Goal: Task Accomplishment & Management: Manage account settings

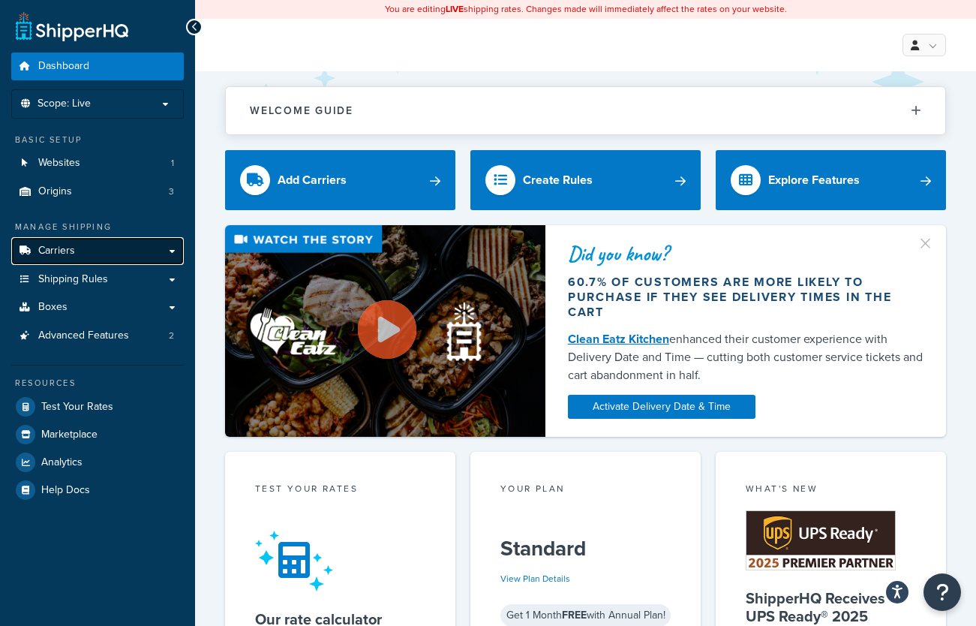
click at [170, 254] on link "Carriers" at bounding box center [97, 251] width 173 height 28
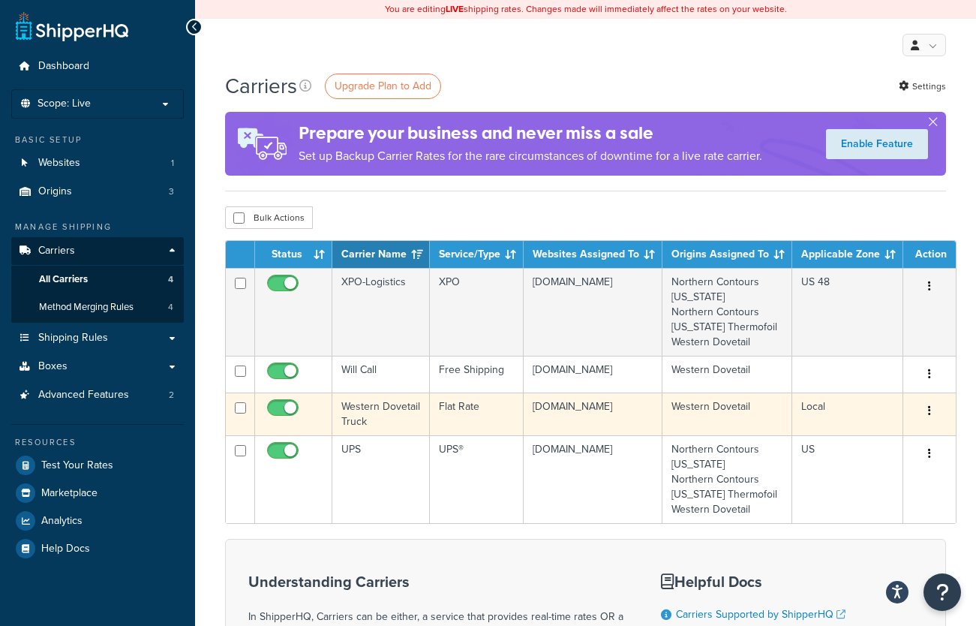
click at [928, 416] on icon "button" at bounding box center [929, 410] width 3 height 11
click at [858, 436] on link "Edit" at bounding box center [859, 441] width 119 height 31
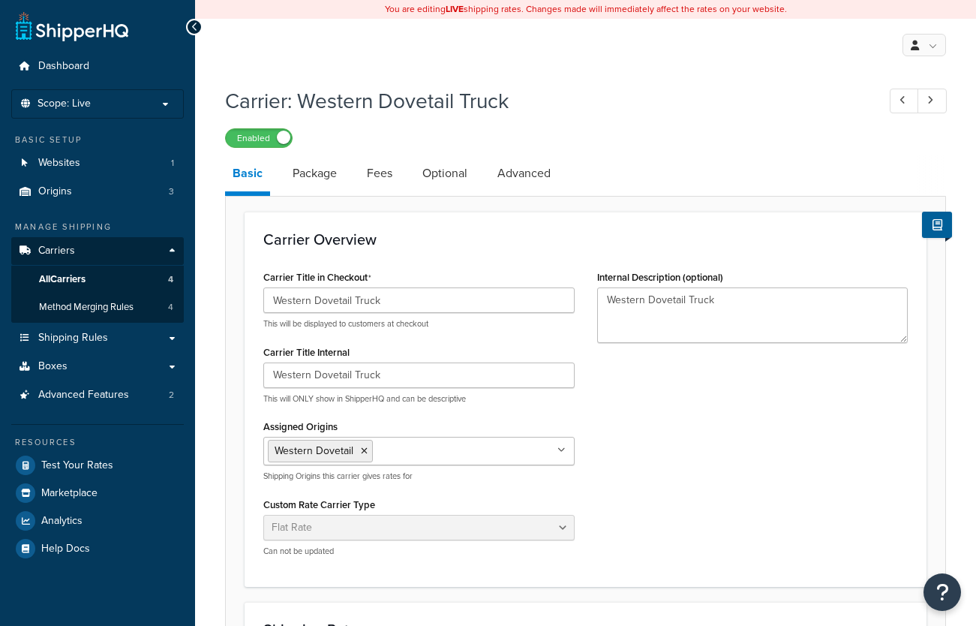
select select "flat"
drag, startPoint x: 456, startPoint y: 293, endPoint x: 258, endPoint y: 278, distance: 198.7
click at [258, 278] on div "Carrier Title in Checkout Western Dovetail Truck This will be displayed to cust…" at bounding box center [419, 417] width 334 height 302
drag, startPoint x: 743, startPoint y: 302, endPoint x: 535, endPoint y: 302, distance: 207.8
click at [535, 302] on div "Carrier Title in Checkout Commercial This will be displayed to customers at che…" at bounding box center [585, 417] width 667 height 302
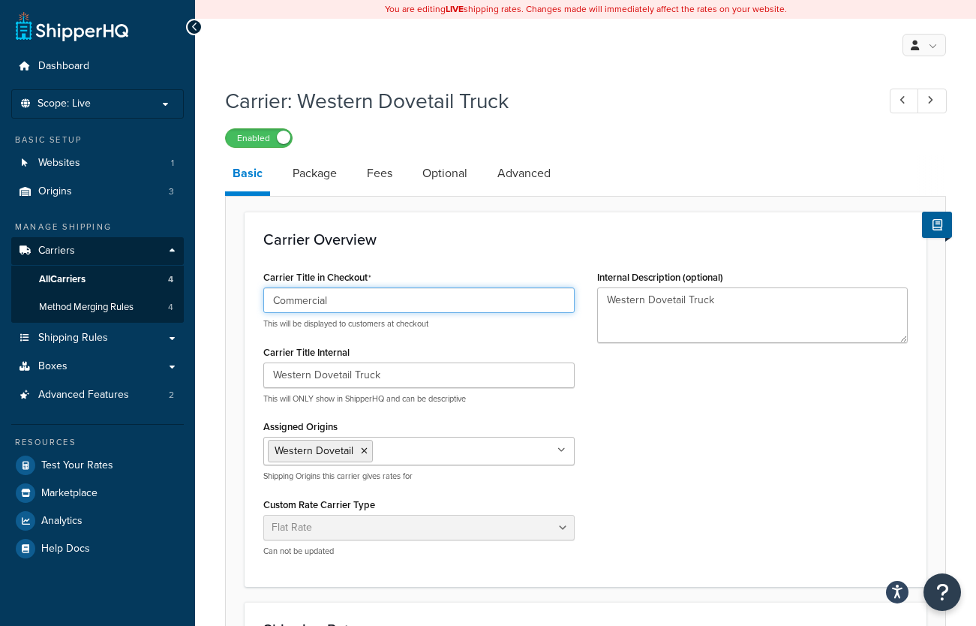
click at [366, 310] on input "Commercial" at bounding box center [418, 300] width 311 height 26
drag, startPoint x: 530, startPoint y: 308, endPoint x: -164, endPoint y: 252, distance: 697.0
click at [0, 252] on html "Accessibility Screen-Reader Guide, Feedback, and Issue Reporting | New window S…" at bounding box center [488, 590] width 976 height 1180
type input "Commercial Delivery with Western Dovetail Truck"
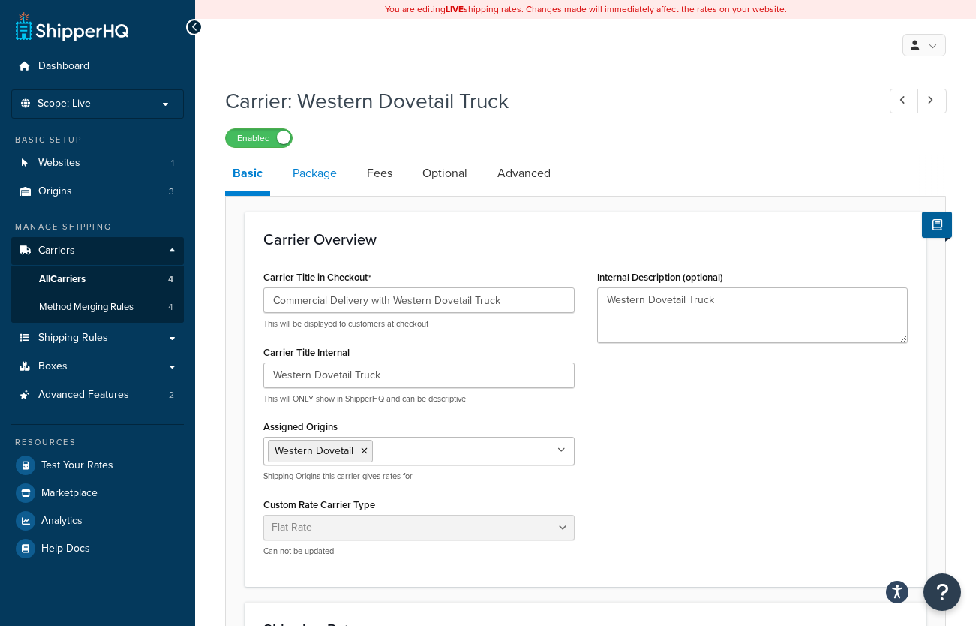
click at [325, 167] on link "Package" at bounding box center [314, 173] width 59 height 36
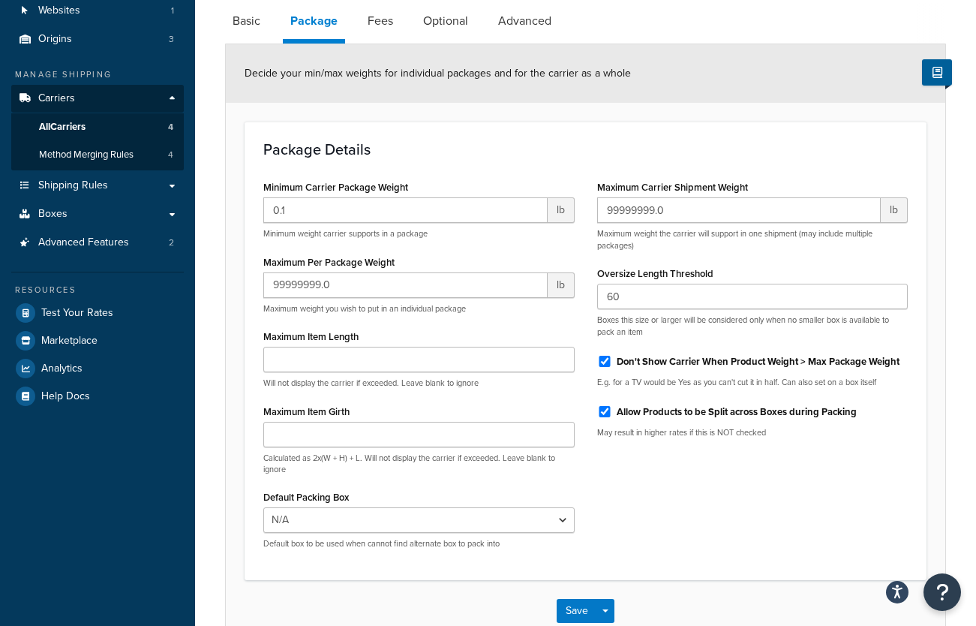
scroll to position [95, 0]
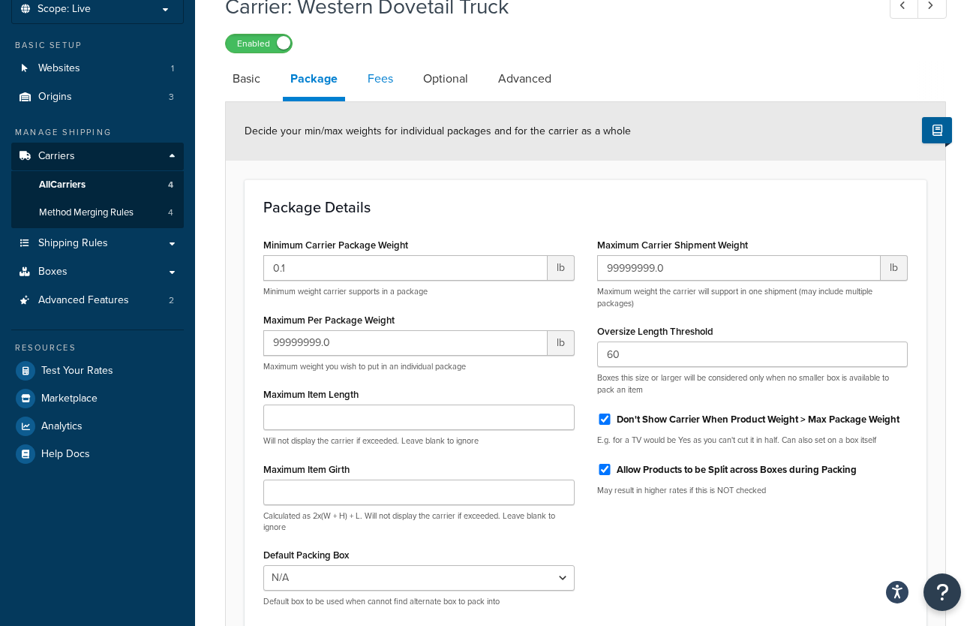
click at [392, 83] on link "Fees" at bounding box center [380, 79] width 41 height 36
select select "AFTER"
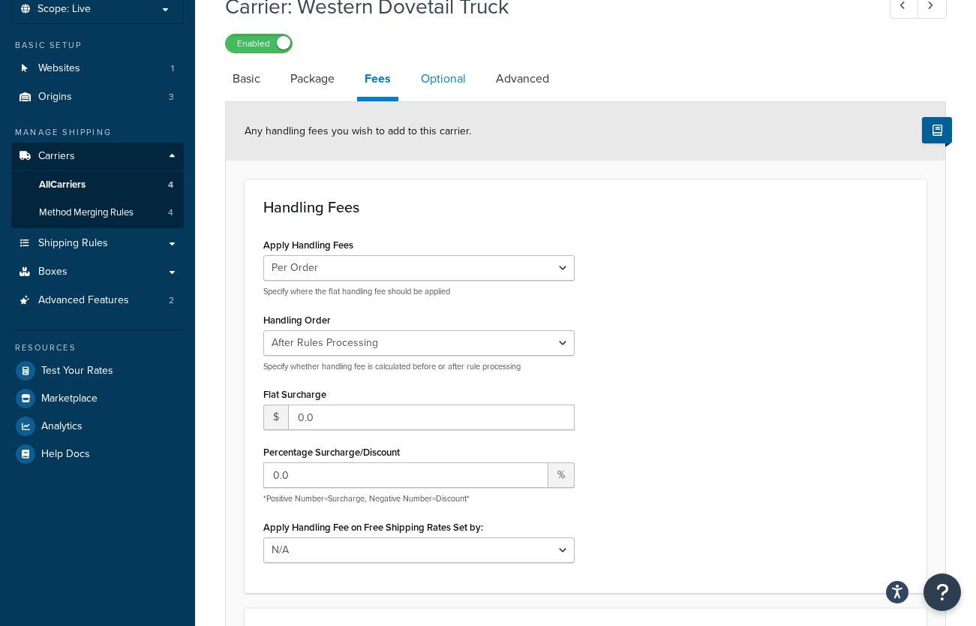
click at [449, 83] on link "Optional" at bounding box center [443, 79] width 60 height 36
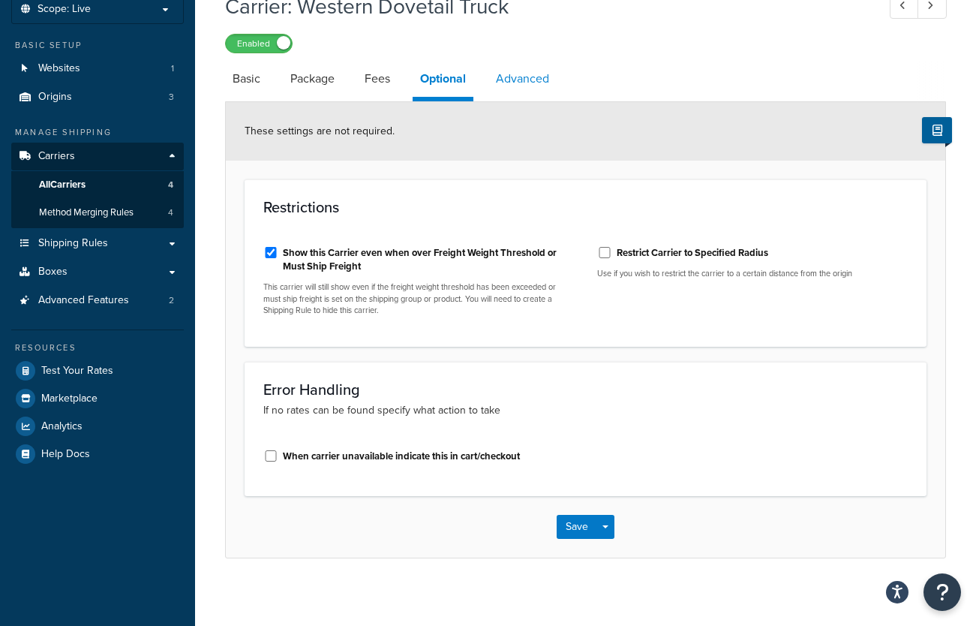
click at [500, 80] on link "Advanced" at bounding box center [522, 79] width 68 height 36
select select "false"
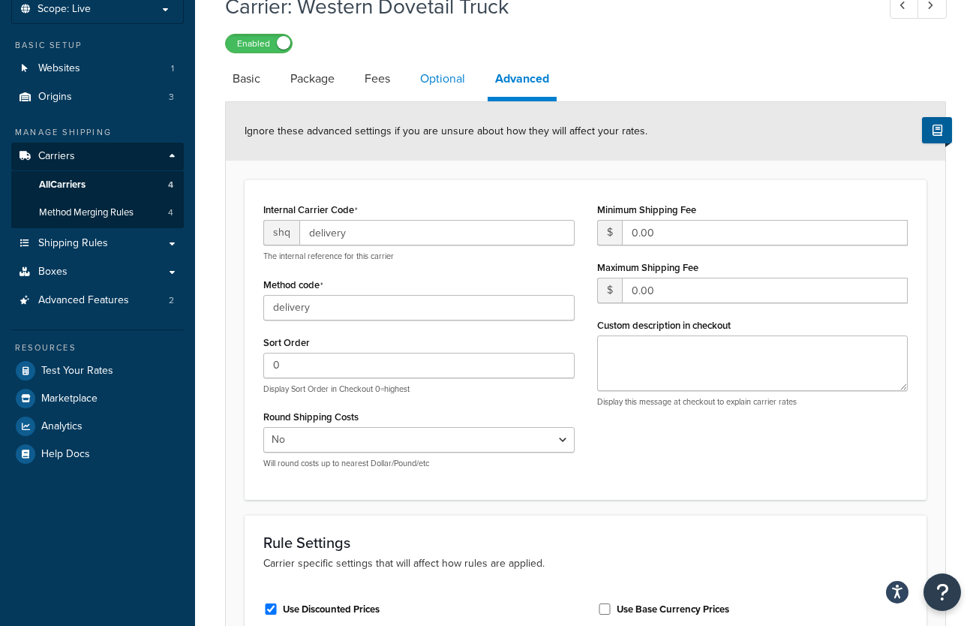
click at [455, 82] on link "Optional" at bounding box center [443, 79] width 60 height 36
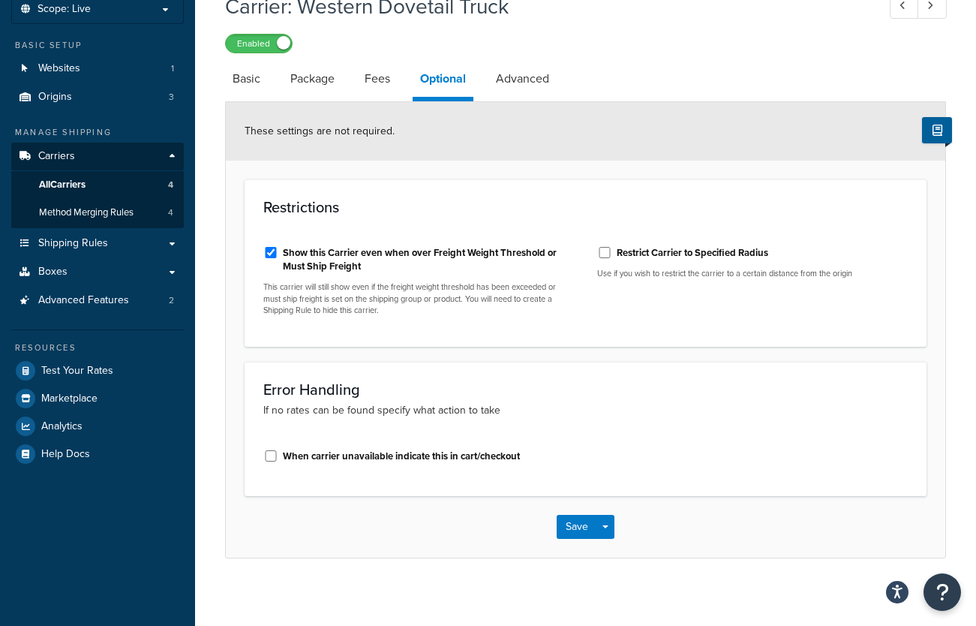
click at [726, 251] on label "Restrict Carrier to Specified Radius" at bounding box center [693, 253] width 152 height 14
click at [612, 251] on input "Restrict Carrier to Specified Radius" at bounding box center [604, 252] width 15 height 11
checkbox input "true"
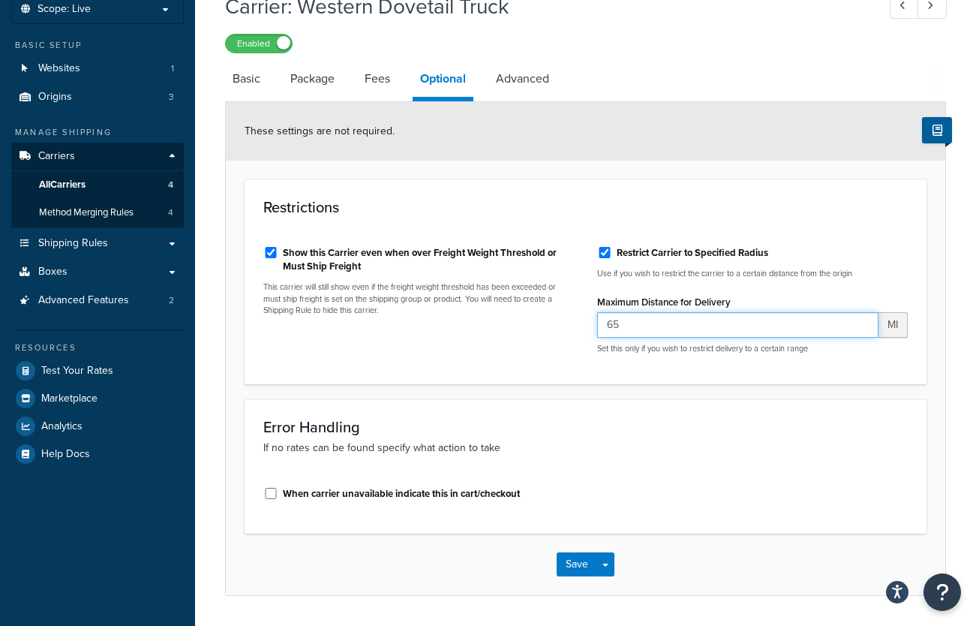
click at [668, 327] on input "65" at bounding box center [738, 325] width 282 height 26
drag, startPoint x: 684, startPoint y: 330, endPoint x: 528, endPoint y: 329, distance: 156.1
click at [528, 329] on div "Show this Carrier even when over Freight Weight Threshold or Must Ship Freight …" at bounding box center [585, 299] width 667 height 131
type input "70"
click at [531, 73] on link "Advanced" at bounding box center [522, 79] width 68 height 36
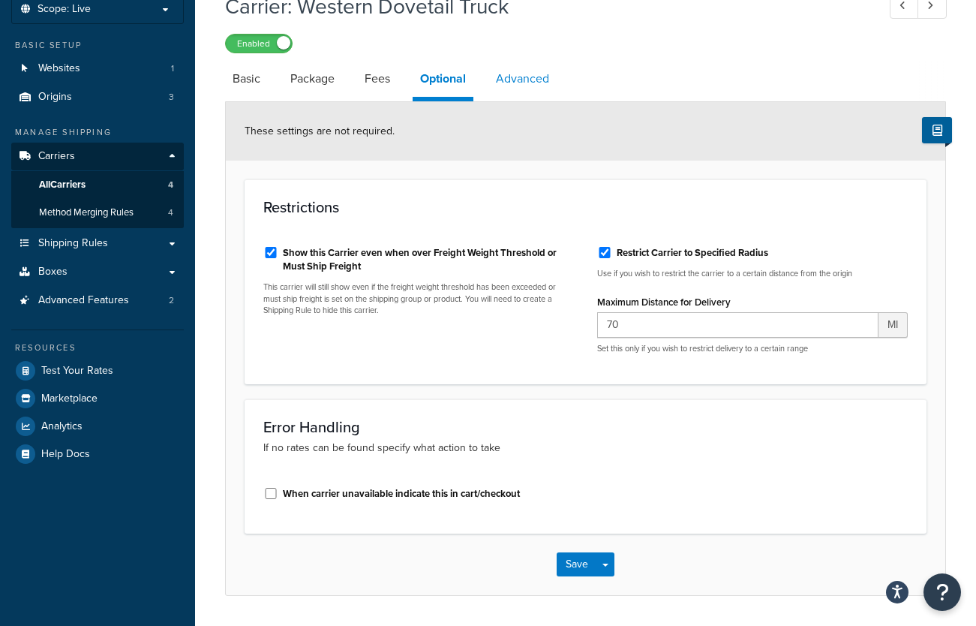
select select "false"
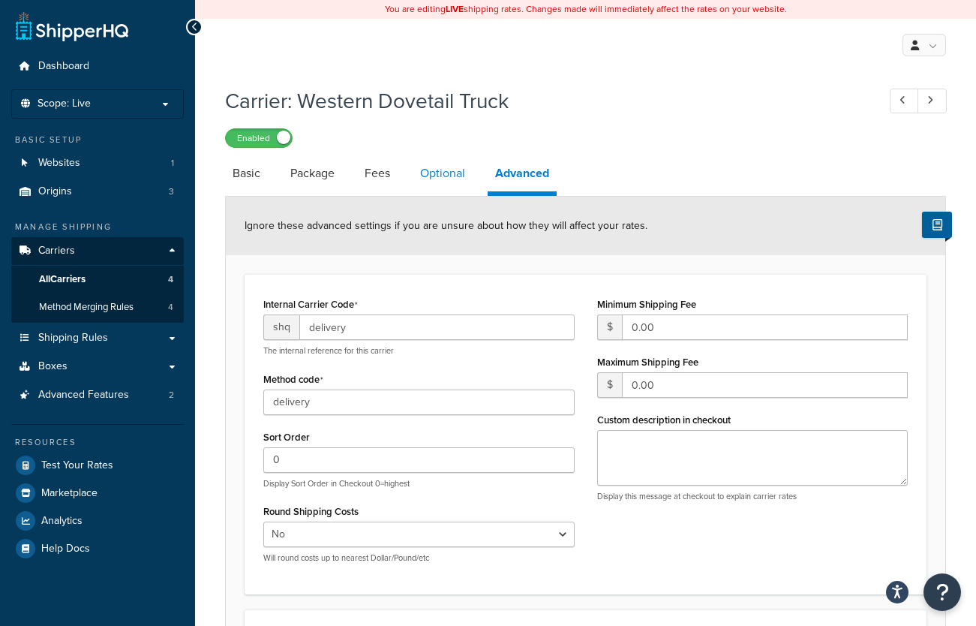
click at [437, 174] on link "Optional" at bounding box center [443, 173] width 60 height 36
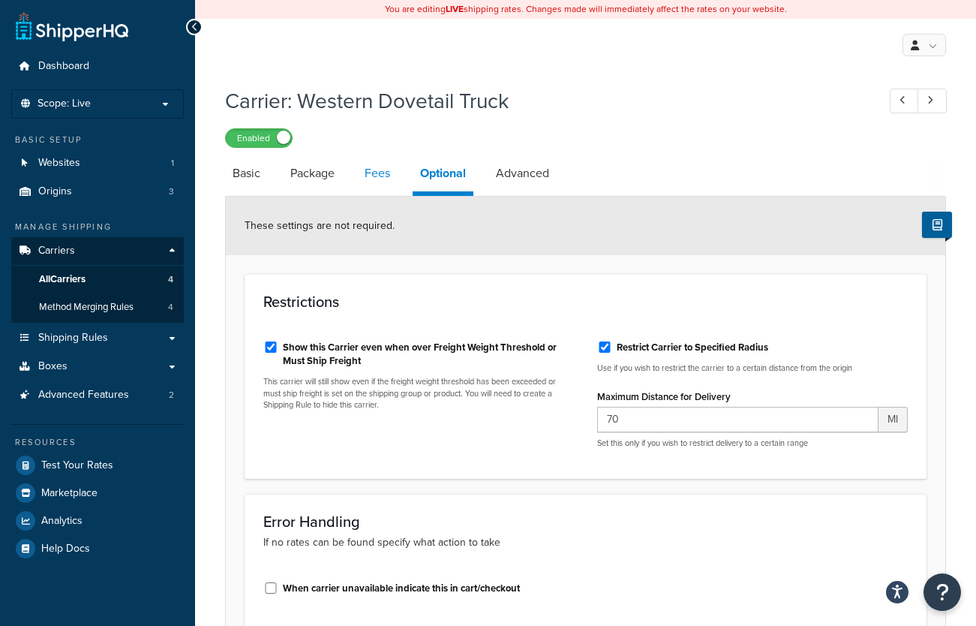
click at [358, 176] on link "Fees" at bounding box center [377, 173] width 41 height 36
select select "AFTER"
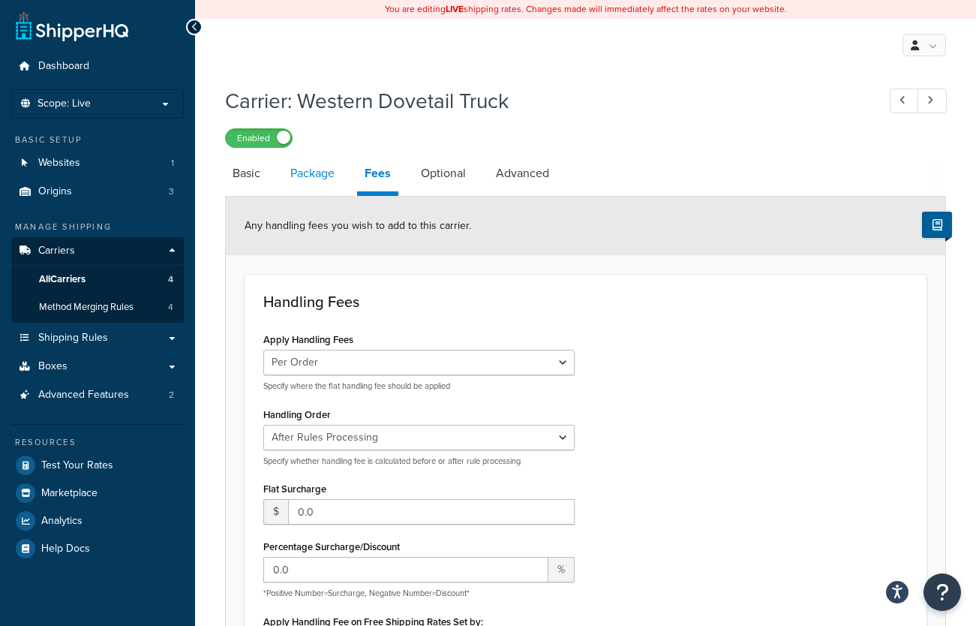
click at [291, 175] on link "Package" at bounding box center [312, 173] width 59 height 36
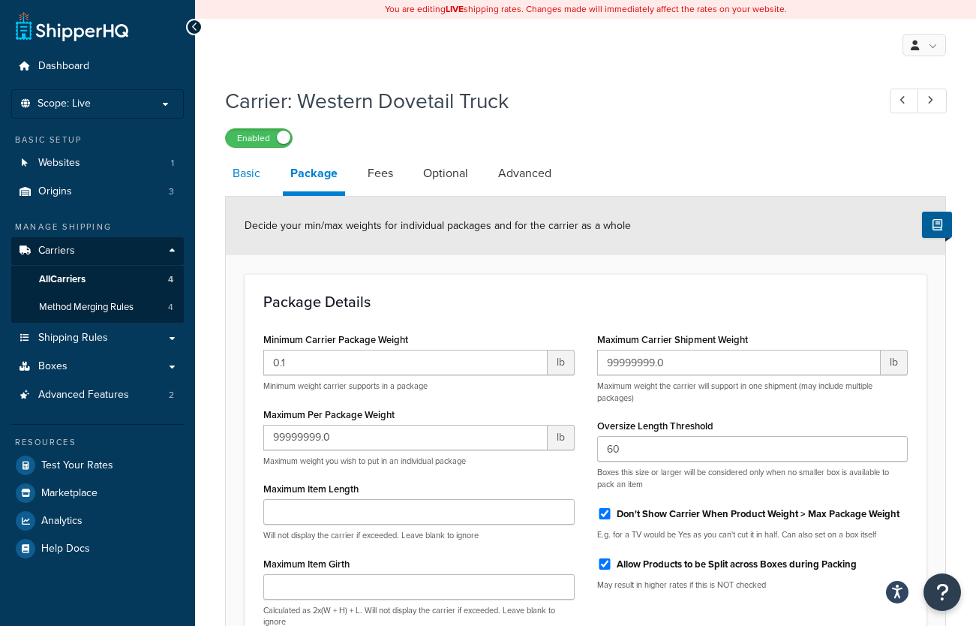
click at [243, 176] on link "Basic" at bounding box center [246, 173] width 43 height 36
select select "flat"
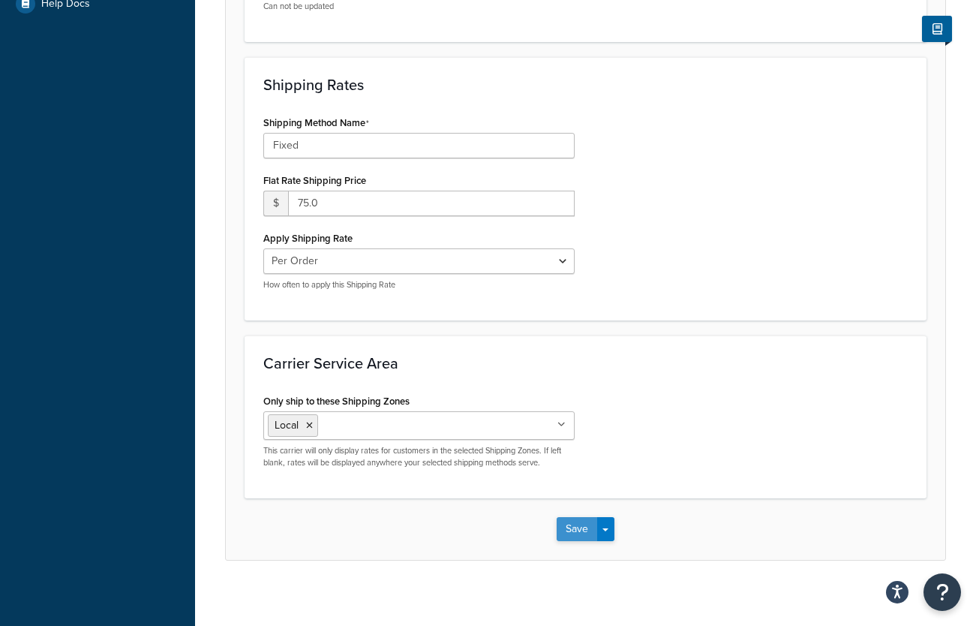
scroll to position [555, 0]
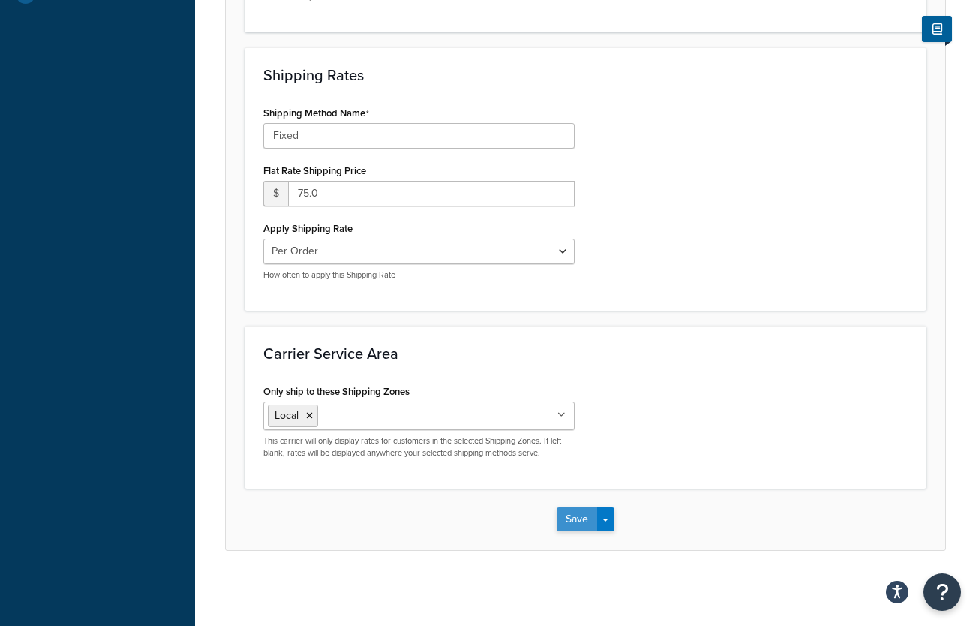
click at [575, 524] on button "Save" at bounding box center [577, 519] width 41 height 24
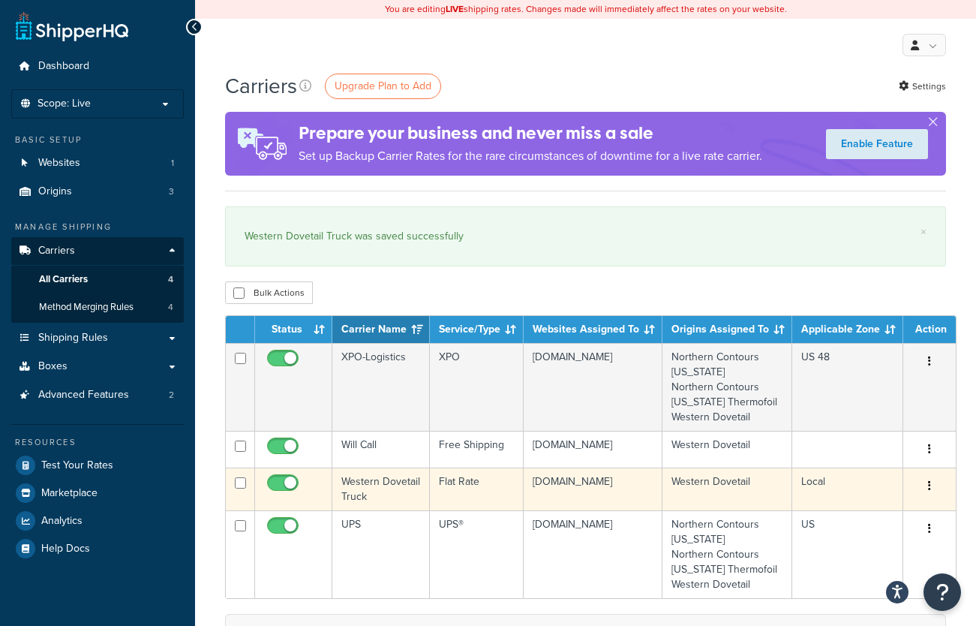
click at [919, 490] on button "button" at bounding box center [929, 486] width 21 height 24
click at [889, 512] on link "Edit" at bounding box center [859, 516] width 119 height 31
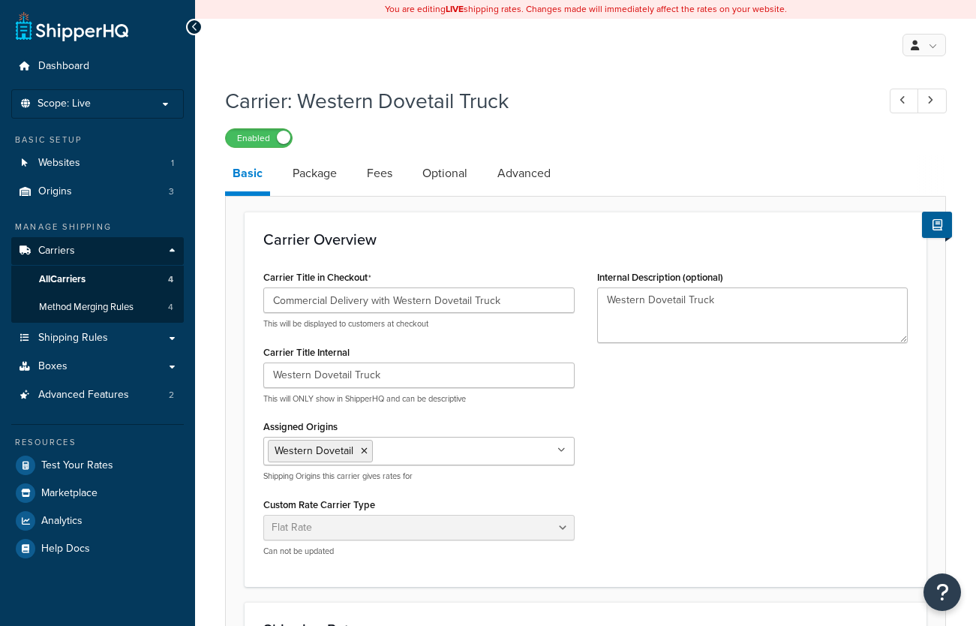
select select "flat"
drag, startPoint x: 372, startPoint y: 302, endPoint x: 536, endPoint y: 305, distance: 164.3
click at [536, 305] on input "Commercial Delivery with Western Dovetail Truck" at bounding box center [418, 300] width 311 height 26
click at [669, 383] on div "Carrier Title in Checkout Commercial Delivery with Western Dovetail Truck This …" at bounding box center [585, 417] width 667 height 302
click at [336, 166] on link "Package" at bounding box center [314, 173] width 59 height 36
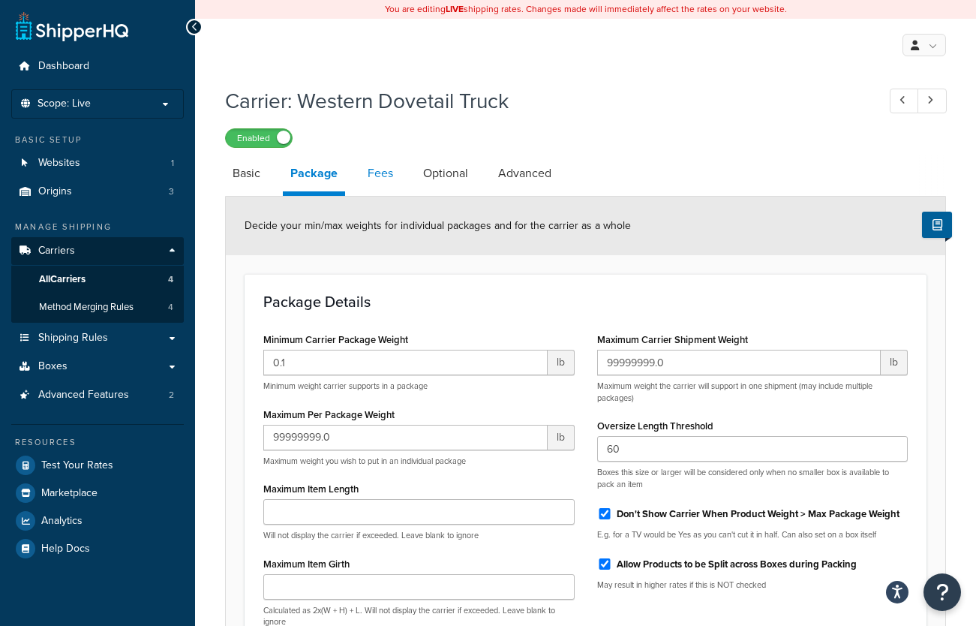
click at [382, 173] on link "Fees" at bounding box center [380, 173] width 41 height 36
select select "AFTER"
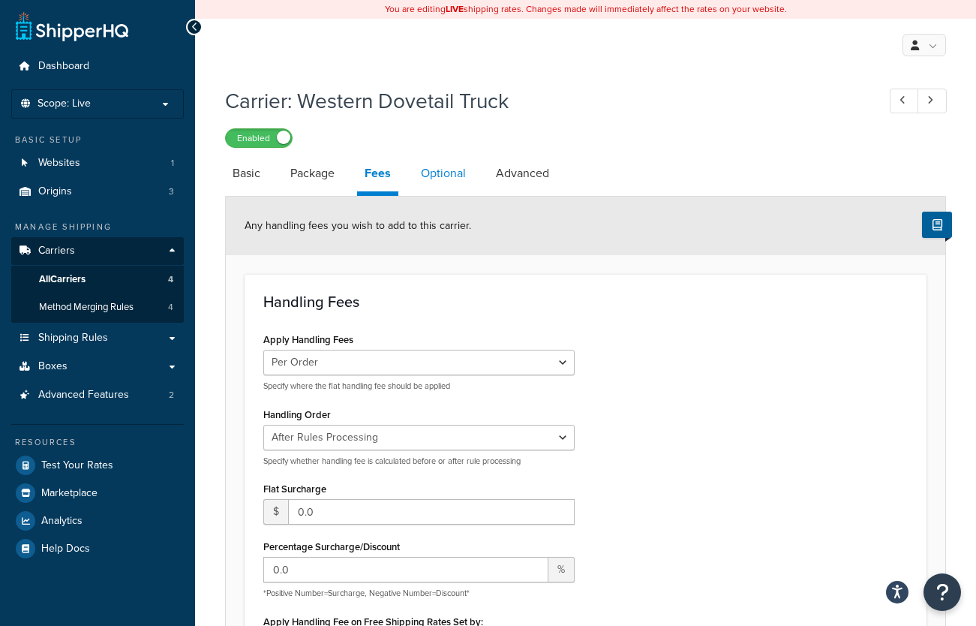
click at [440, 167] on link "Optional" at bounding box center [443, 173] width 60 height 36
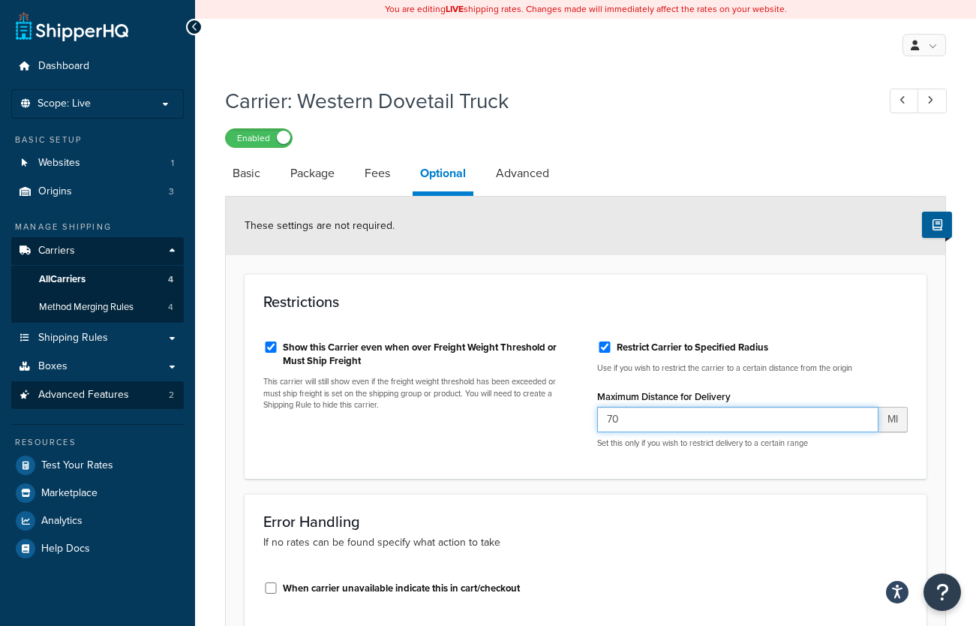
drag, startPoint x: 687, startPoint y: 414, endPoint x: 14, endPoint y: 384, distance: 673.6
click at [15, 383] on div "Dashboard Scope: Live Basic Setup Websites 1 Origins 3 Manage Shipping Carriers…" at bounding box center [488, 382] width 976 height 765
type input "72"
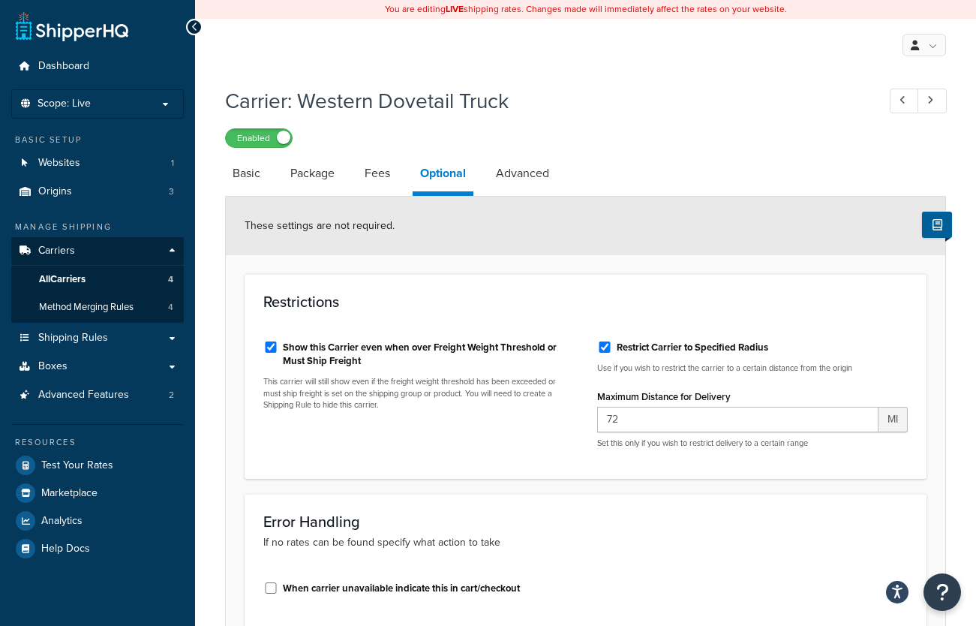
click at [490, 509] on div "Error Handling If no rates can be found specify what action to take When carrie…" at bounding box center [586, 561] width 682 height 134
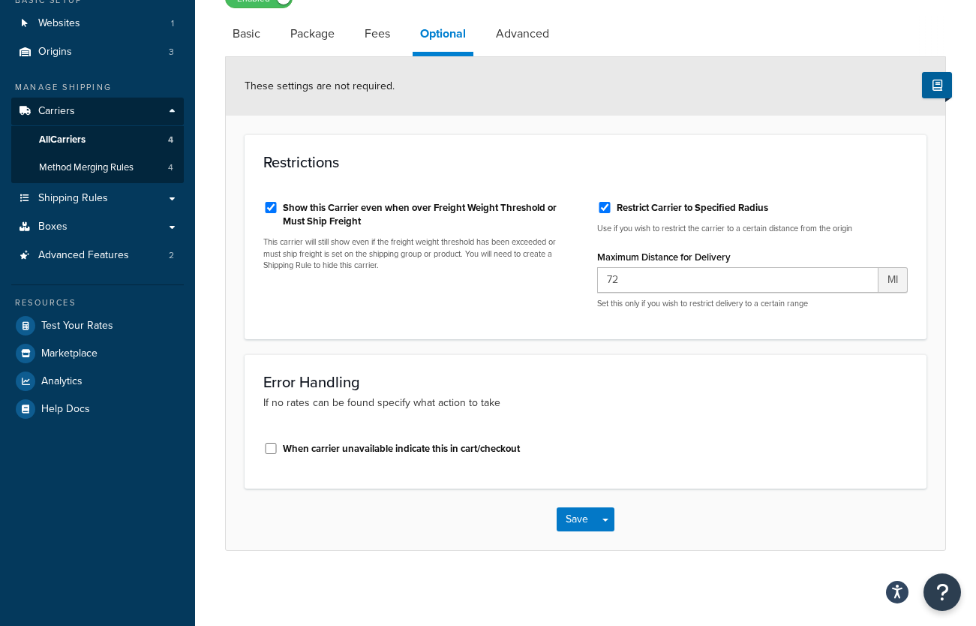
scroll to position [140, 0]
click at [583, 524] on button "Save" at bounding box center [577, 519] width 41 height 24
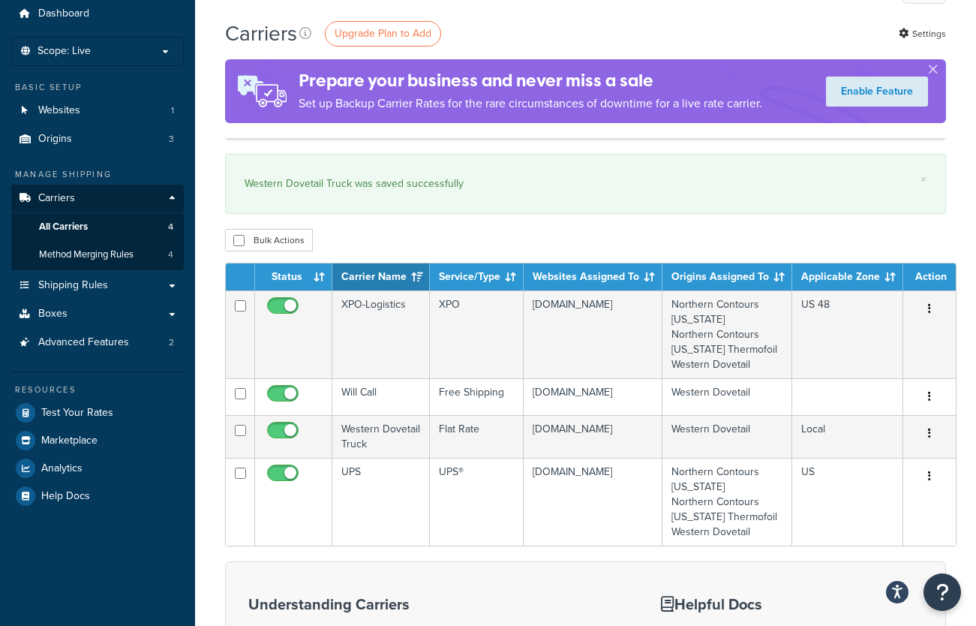
scroll to position [75, 0]
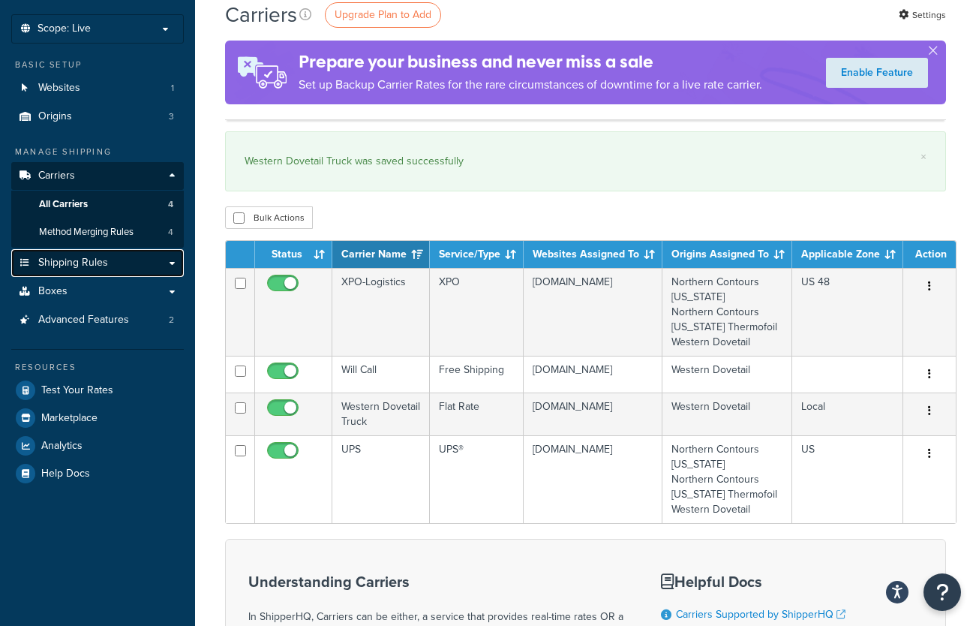
click at [167, 258] on link "Shipping Rules" at bounding box center [97, 263] width 173 height 28
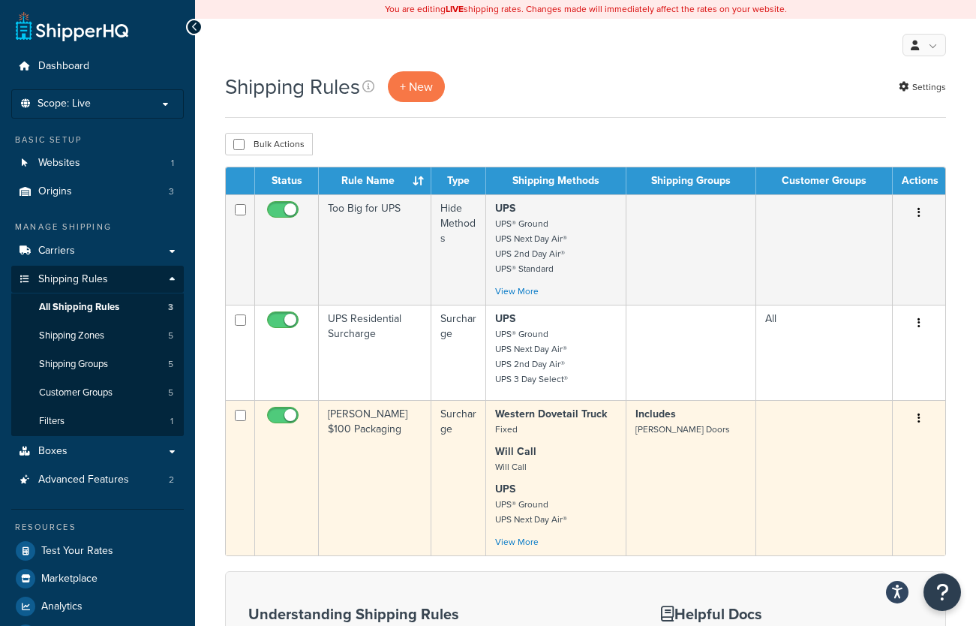
click at [923, 421] on button "button" at bounding box center [919, 419] width 21 height 24
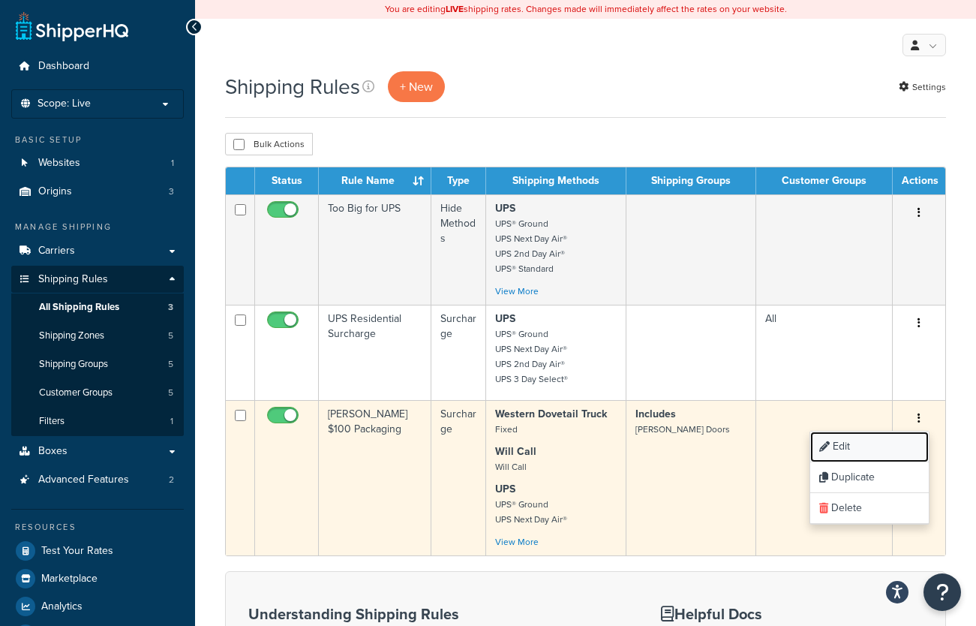
click at [894, 443] on link "Edit" at bounding box center [869, 446] width 119 height 31
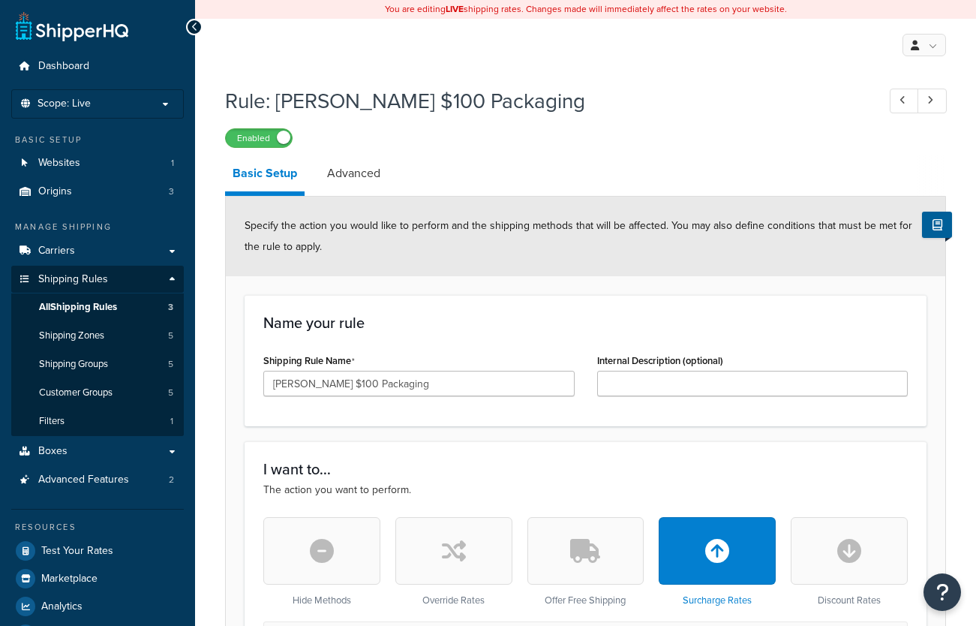
select select "ITEM"
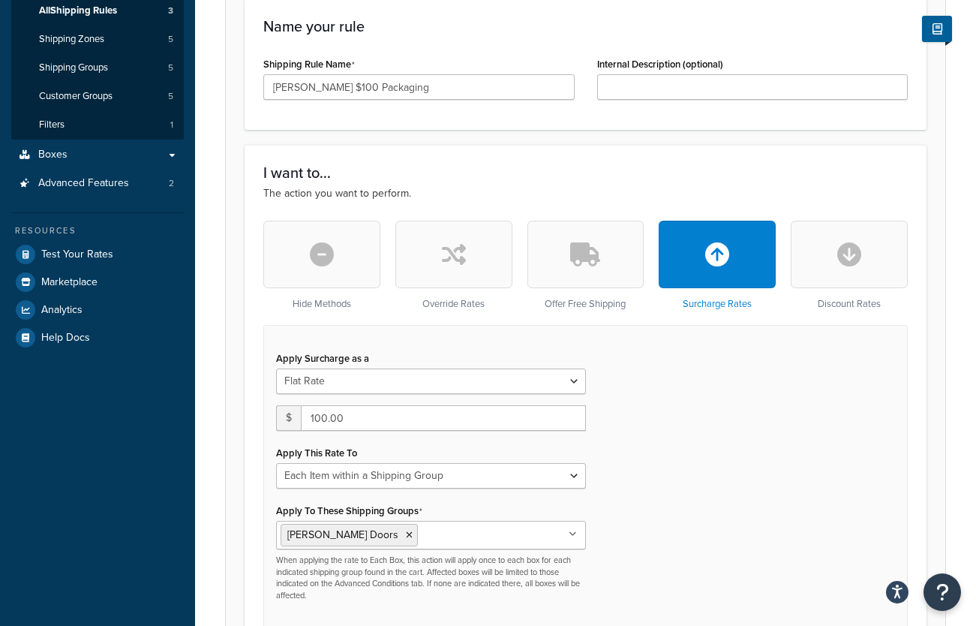
scroll to position [300, 0]
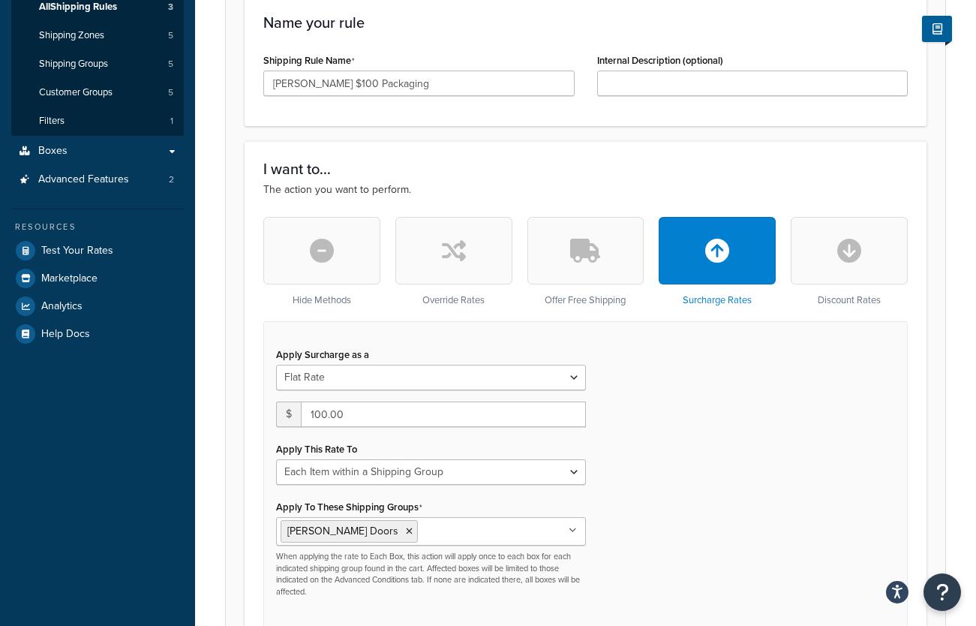
click at [344, 251] on button "button" at bounding box center [321, 251] width 117 height 68
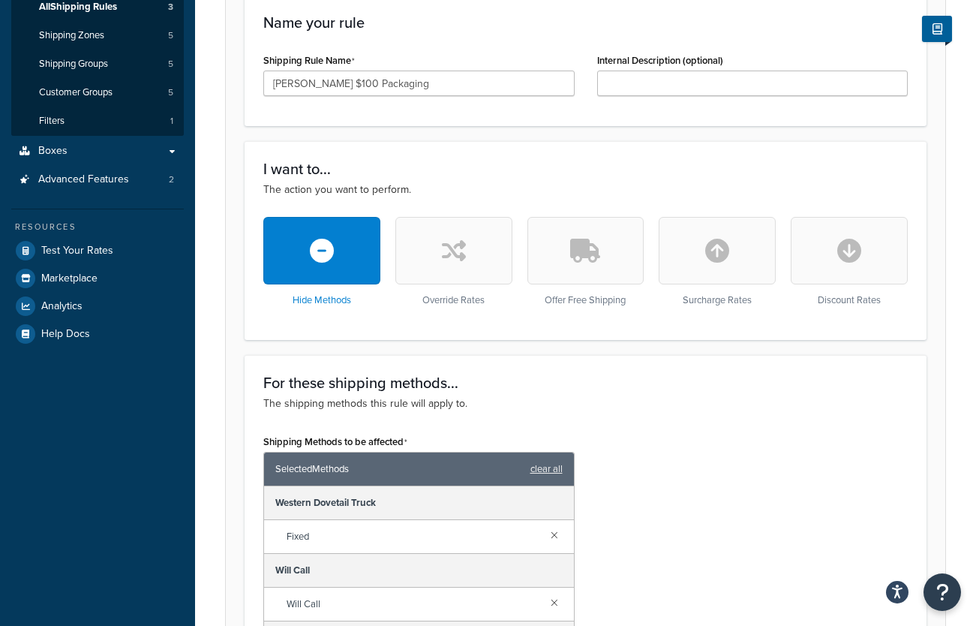
click at [474, 247] on button "button" at bounding box center [453, 251] width 117 height 68
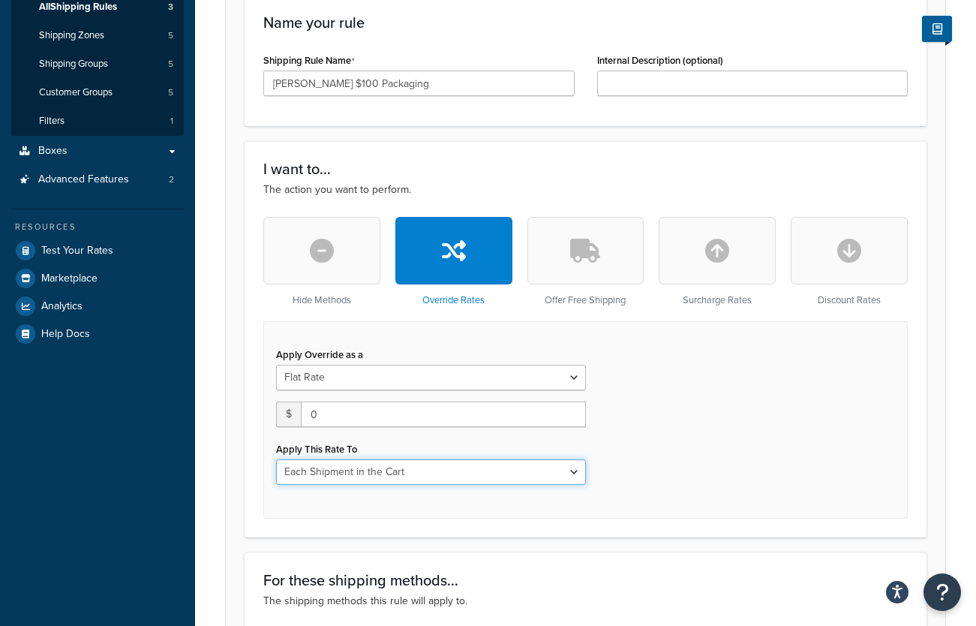
click at [506, 484] on select "Each Shipment in the Cart Each Shipping Group in the Cart Each Item within a Sh…" at bounding box center [431, 472] width 310 height 26
drag, startPoint x: 506, startPoint y: 484, endPoint x: 537, endPoint y: 444, distance: 50.3
click at [506, 484] on select "Each Shipment in the Cart Each Shipping Group in the Cart Each Item within a Sh…" at bounding box center [431, 472] width 310 height 26
click at [629, 238] on button "button" at bounding box center [585, 251] width 117 height 68
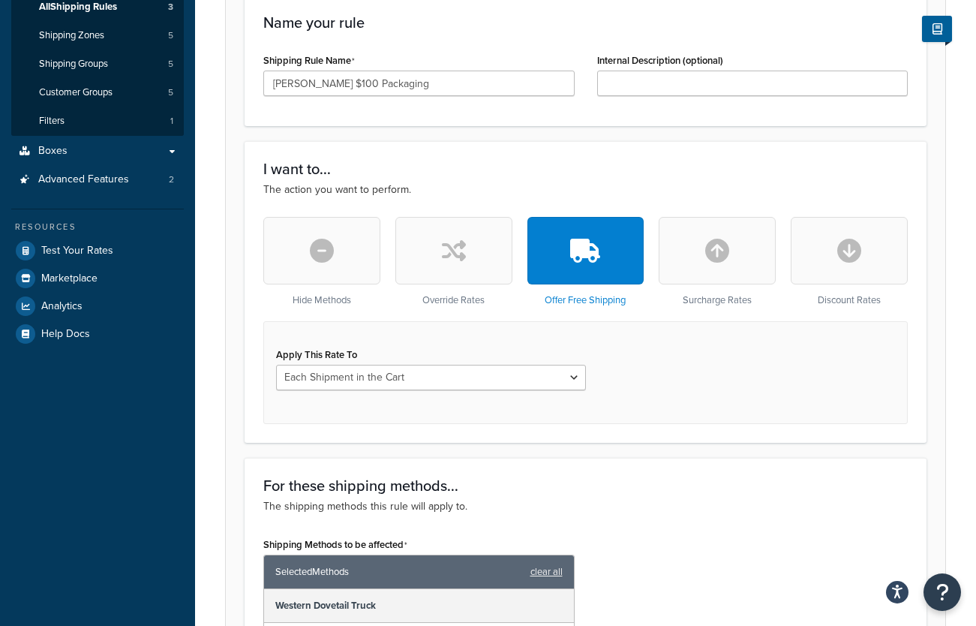
click at [719, 237] on button "button" at bounding box center [717, 251] width 117 height 68
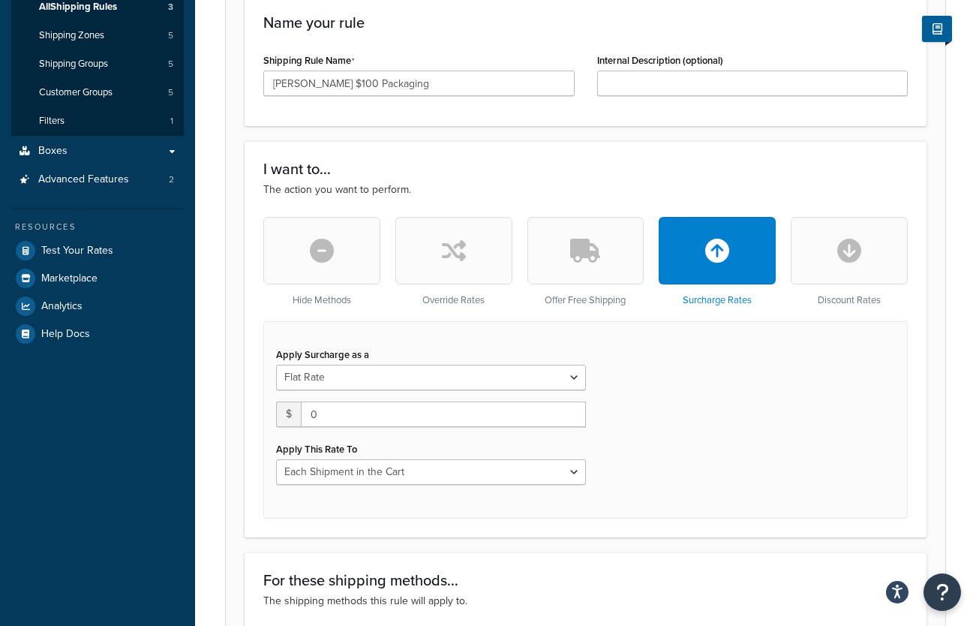
click at [809, 248] on button "button" at bounding box center [849, 251] width 117 height 68
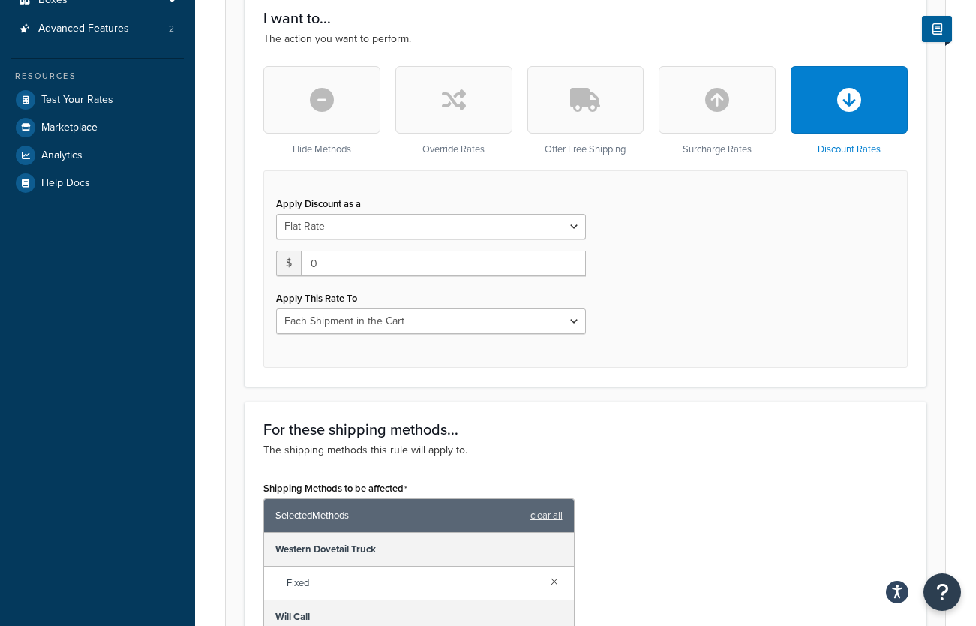
scroll to position [450, 0]
click at [334, 116] on button "button" at bounding box center [321, 101] width 117 height 68
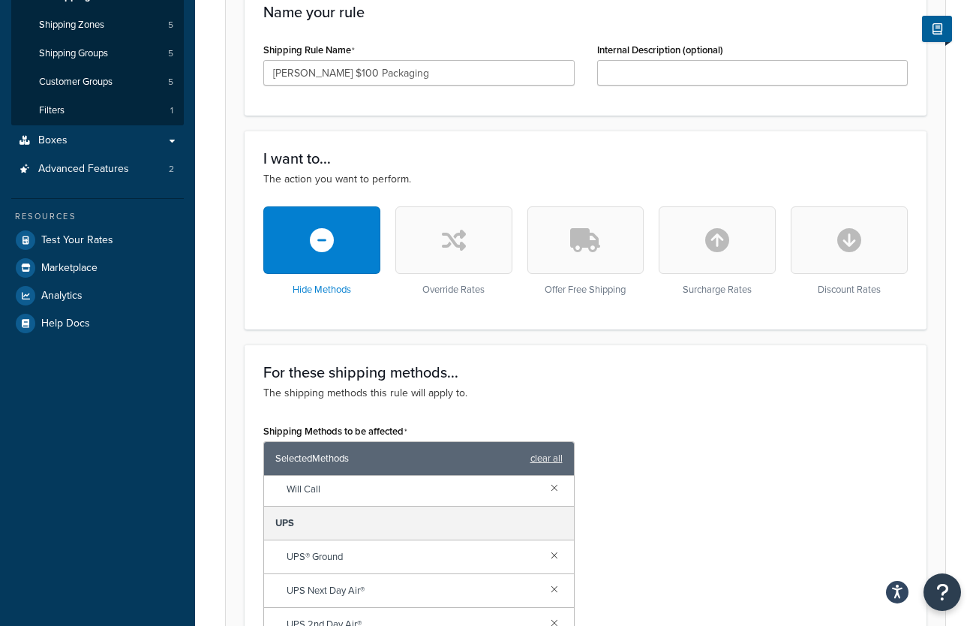
scroll to position [177, 0]
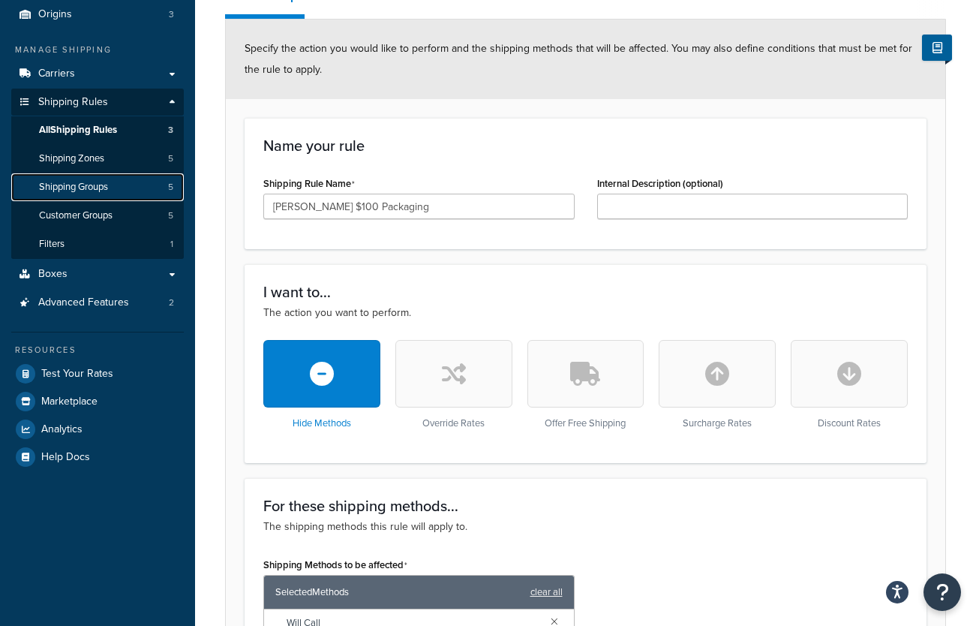
click at [112, 188] on link "Shipping Groups 5" at bounding box center [97, 187] width 173 height 28
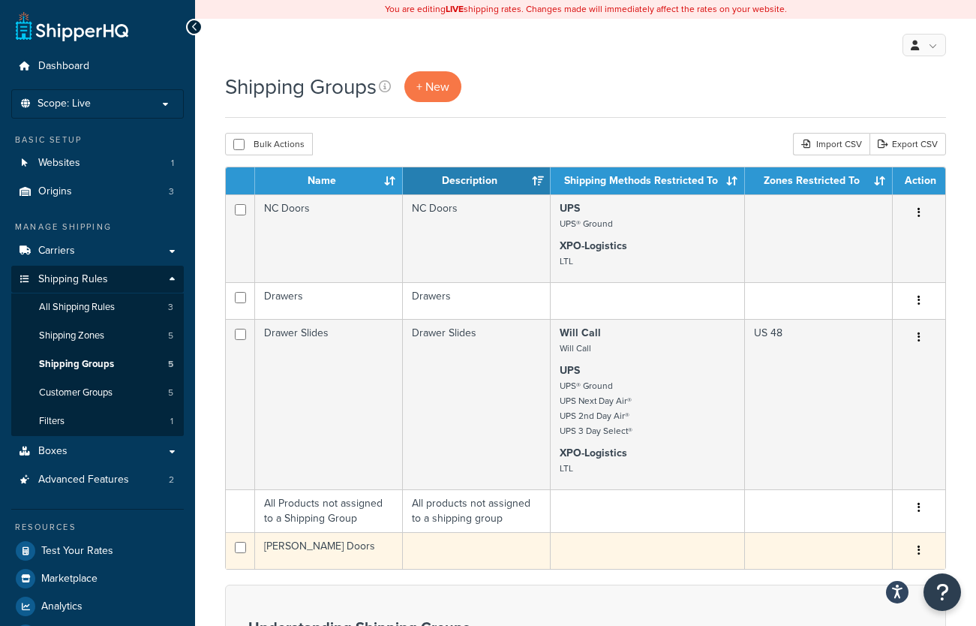
click at [920, 562] on button "button" at bounding box center [919, 551] width 21 height 24
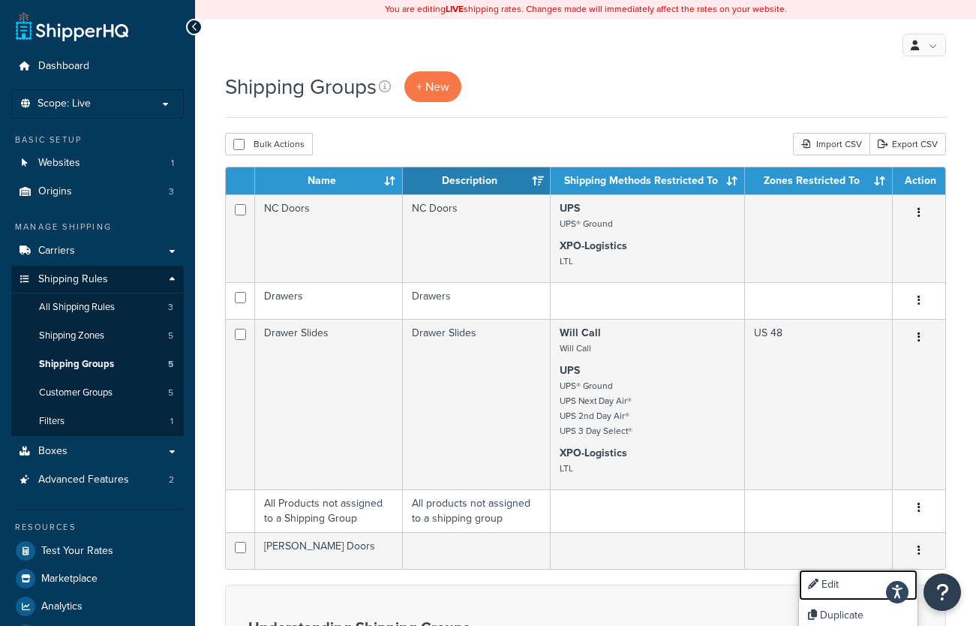
click at [863, 581] on link "Edit" at bounding box center [858, 584] width 119 height 31
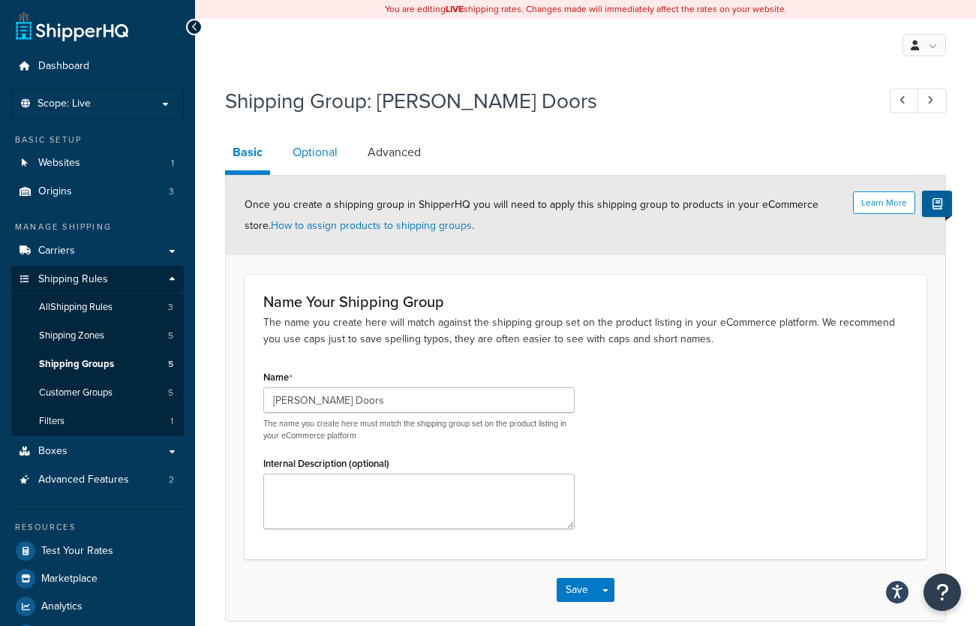
click at [317, 148] on link "Optional" at bounding box center [315, 152] width 60 height 36
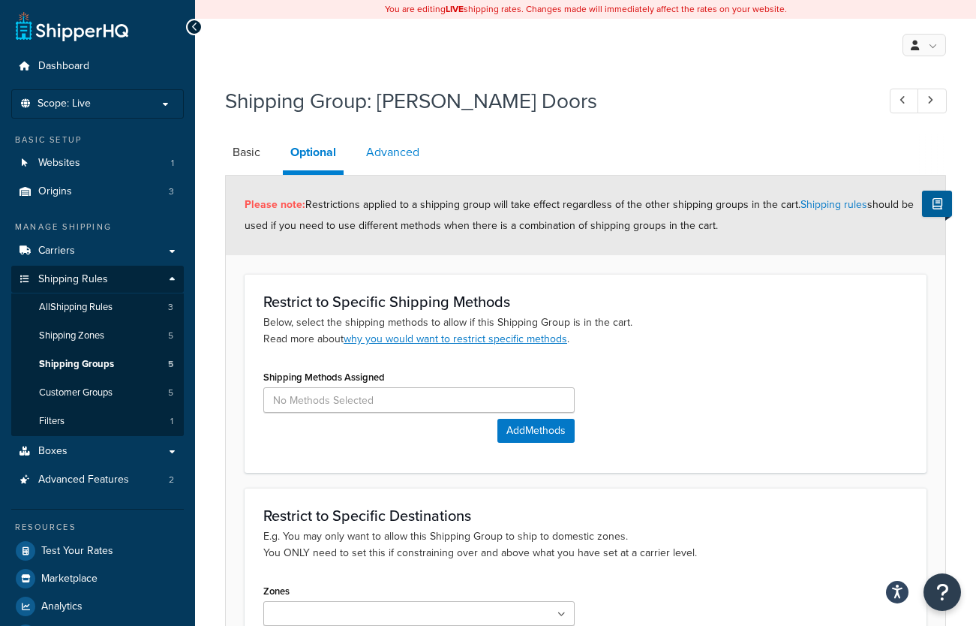
click at [407, 166] on link "Advanced" at bounding box center [393, 152] width 68 height 36
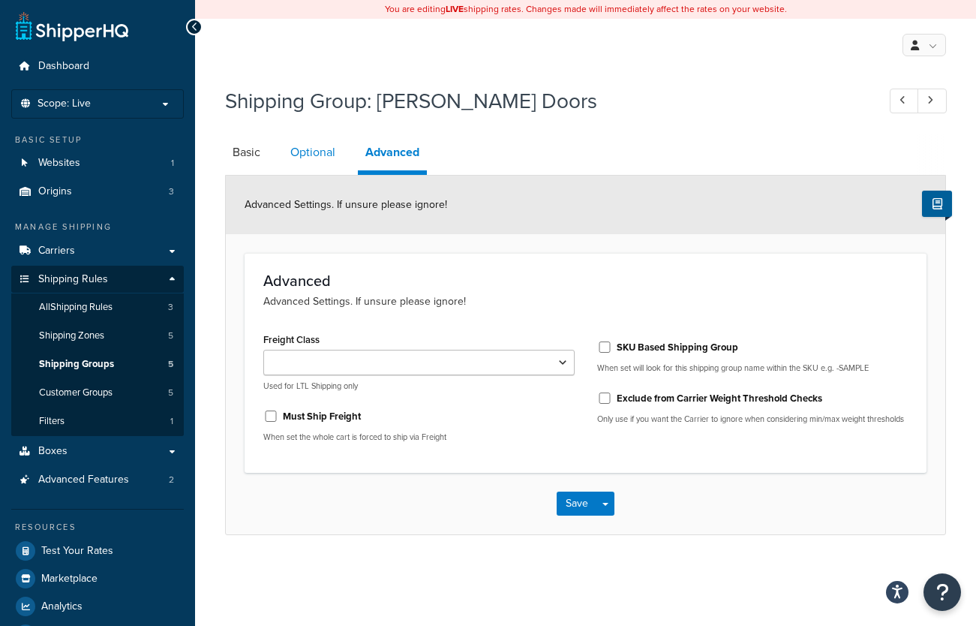
click at [330, 148] on link "Optional" at bounding box center [313, 152] width 60 height 36
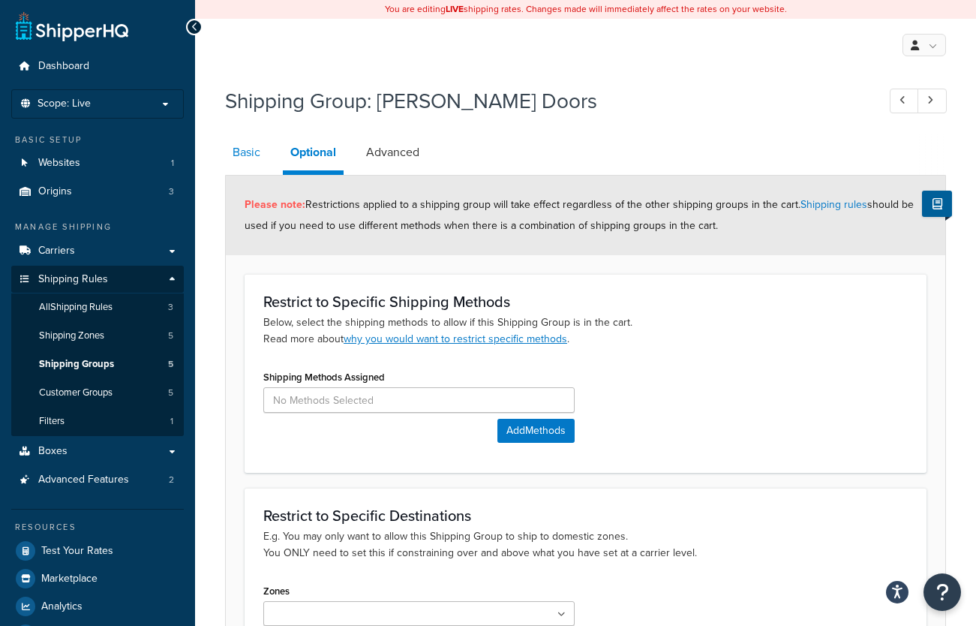
click at [245, 152] on link "Basic" at bounding box center [246, 152] width 43 height 36
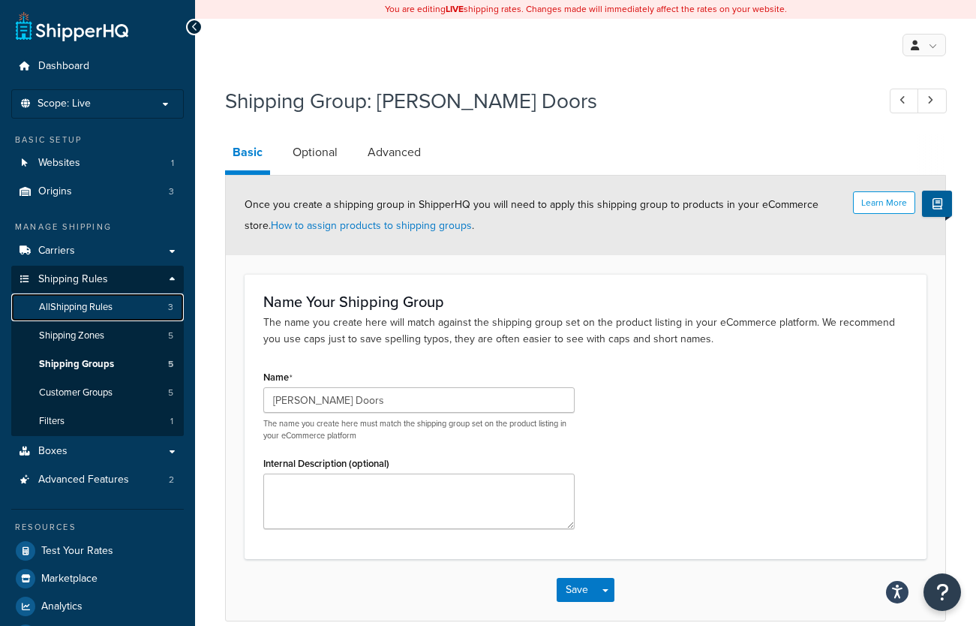
click at [92, 301] on span "All Shipping Rules" at bounding box center [76, 307] width 74 height 13
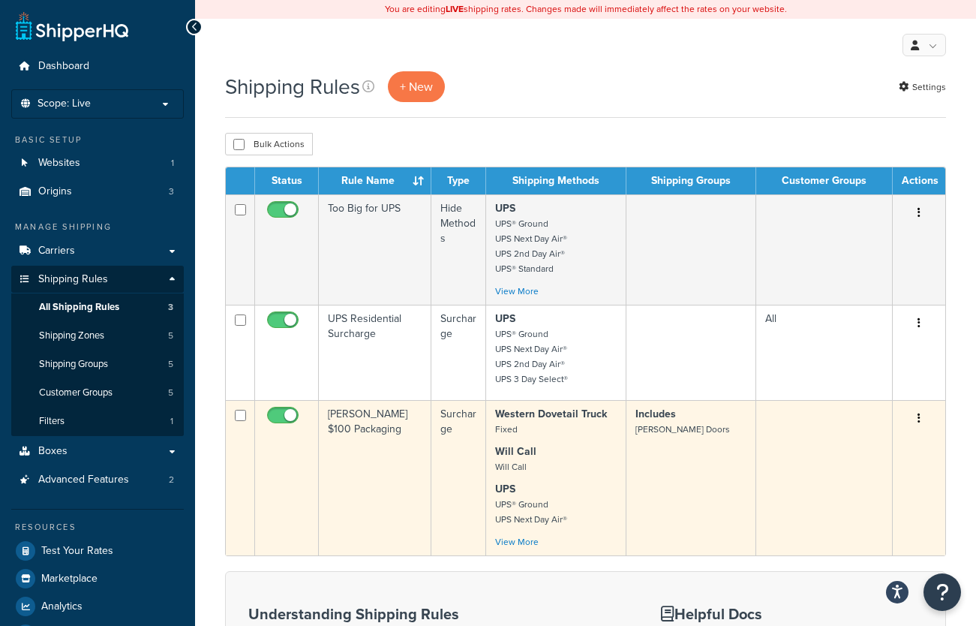
click at [914, 415] on button "button" at bounding box center [919, 419] width 21 height 24
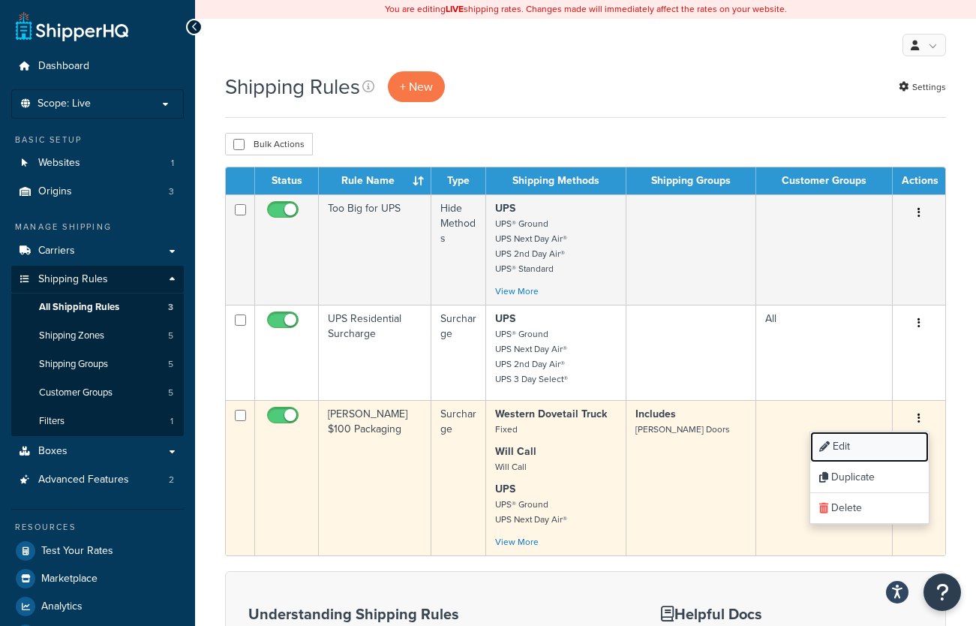
click at [886, 454] on link "Edit" at bounding box center [869, 446] width 119 height 31
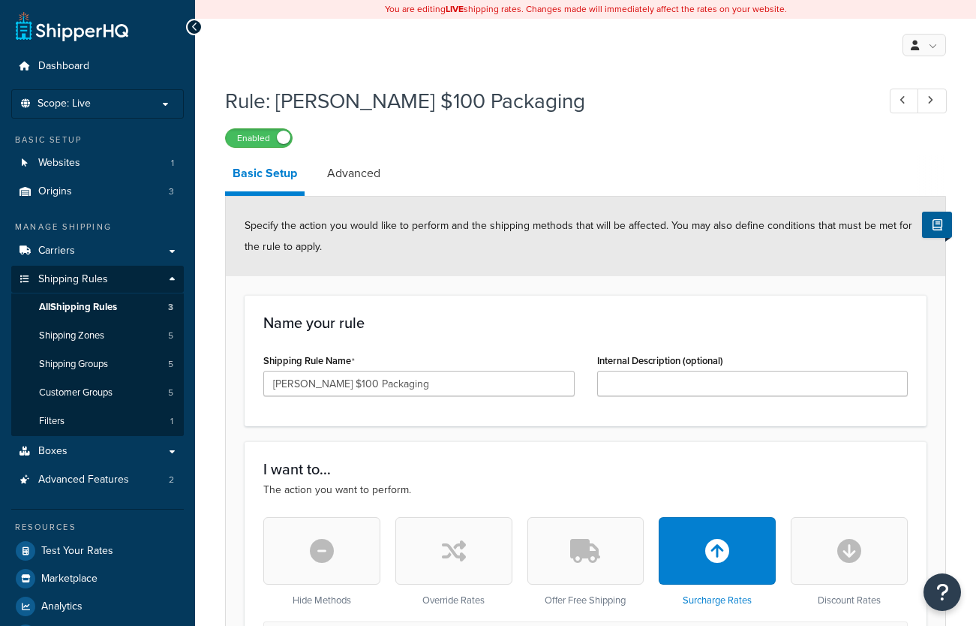
select select "ITEM"
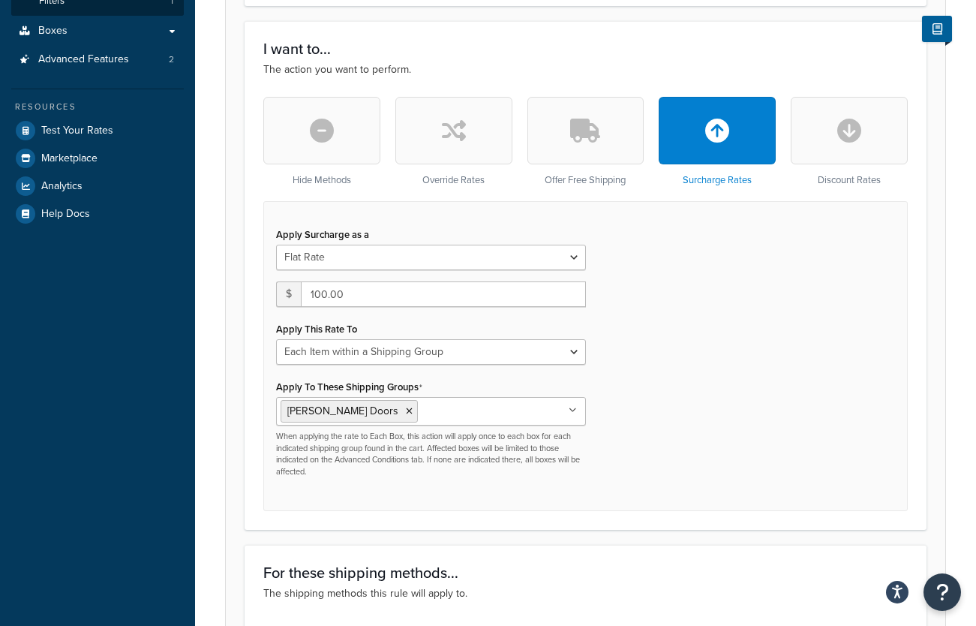
scroll to position [375, 0]
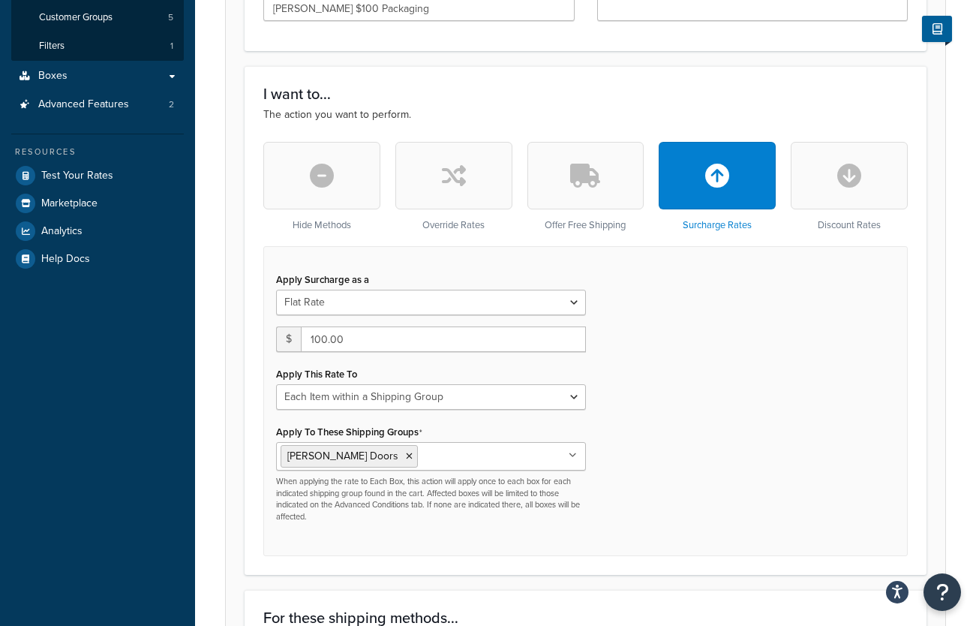
click at [280, 188] on button "button" at bounding box center [321, 176] width 117 height 68
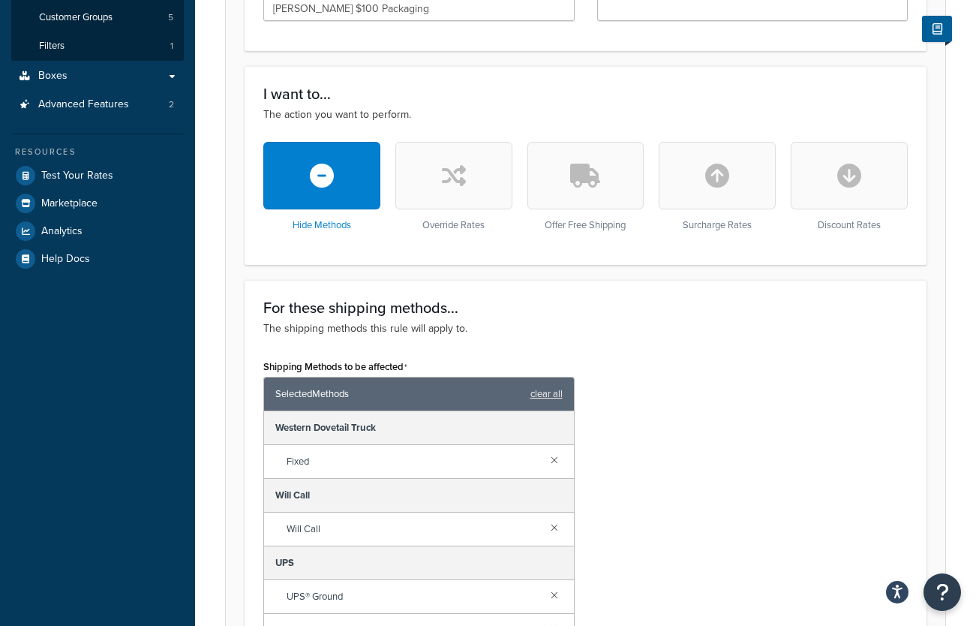
click at [455, 182] on icon "button" at bounding box center [454, 176] width 24 height 24
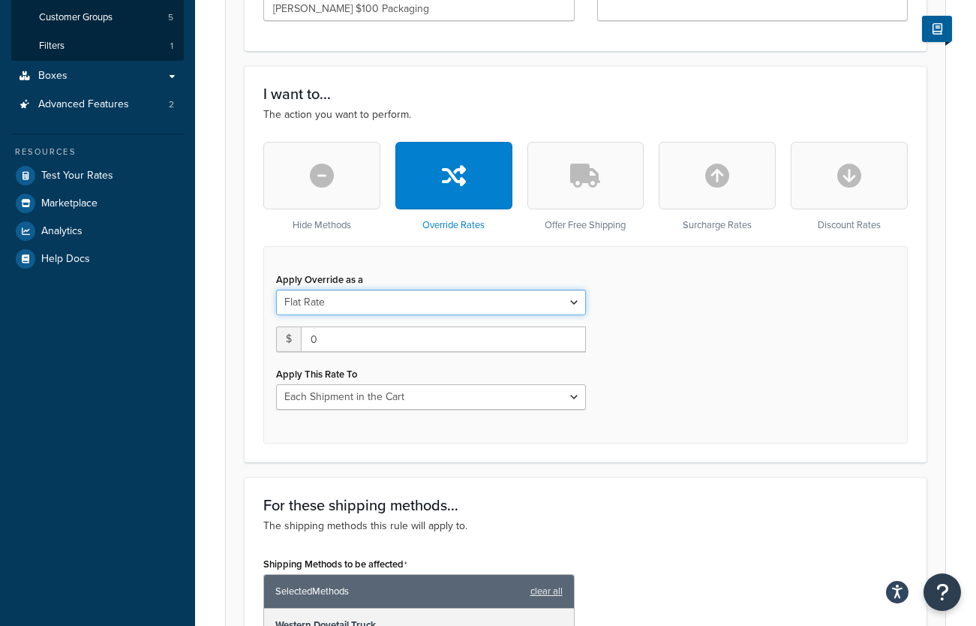
click at [422, 302] on select "Flat Rate Percentage Flat Rate & Percentage" at bounding box center [431, 303] width 310 height 26
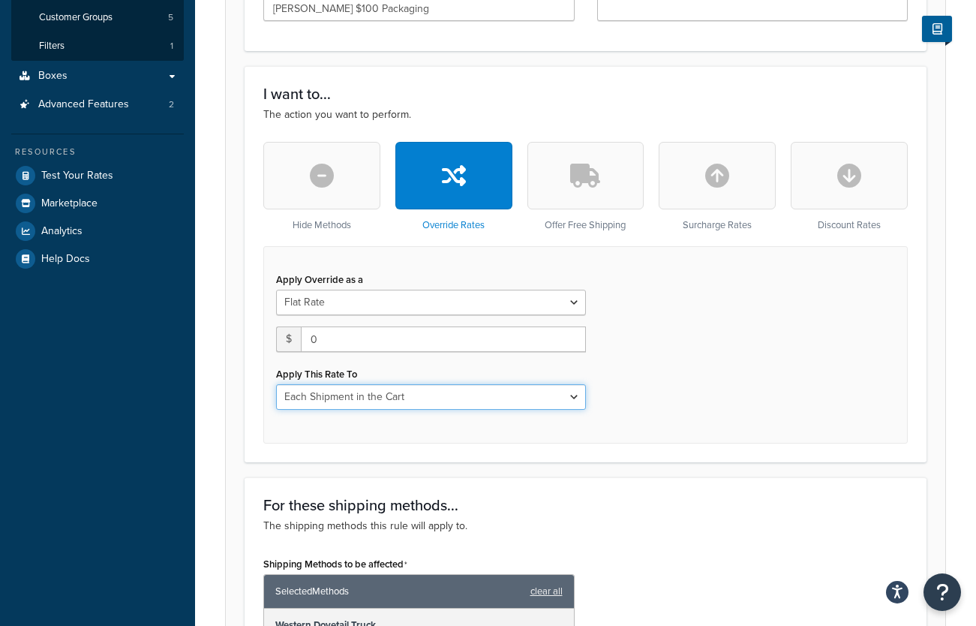
click at [424, 399] on select "Each Shipment in the Cart Each Shipping Group in the Cart Each Item within a Sh…" at bounding box center [431, 397] width 310 height 26
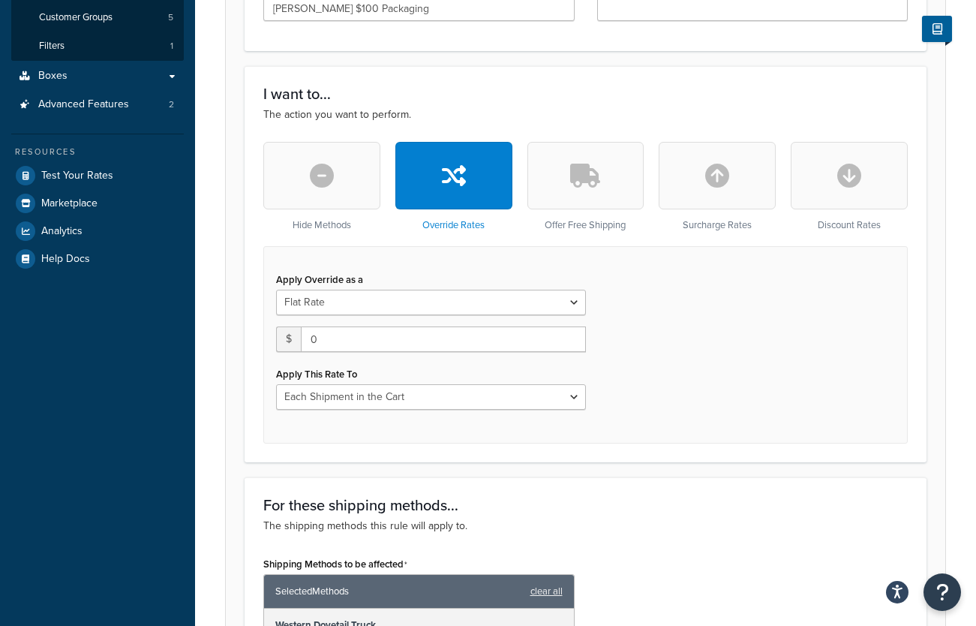
click at [725, 165] on icon "button" at bounding box center [717, 176] width 24 height 24
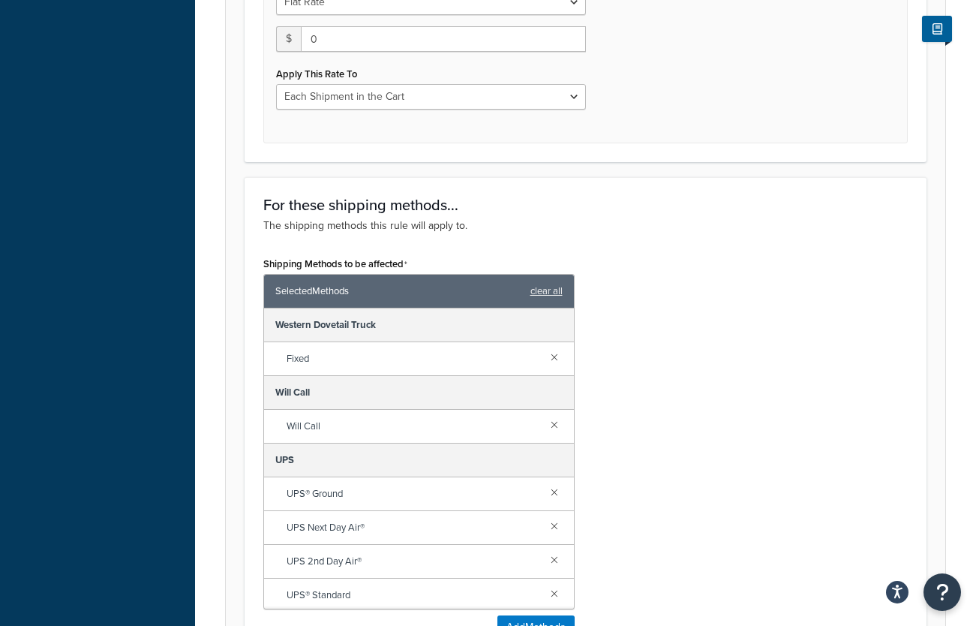
scroll to position [300, 0]
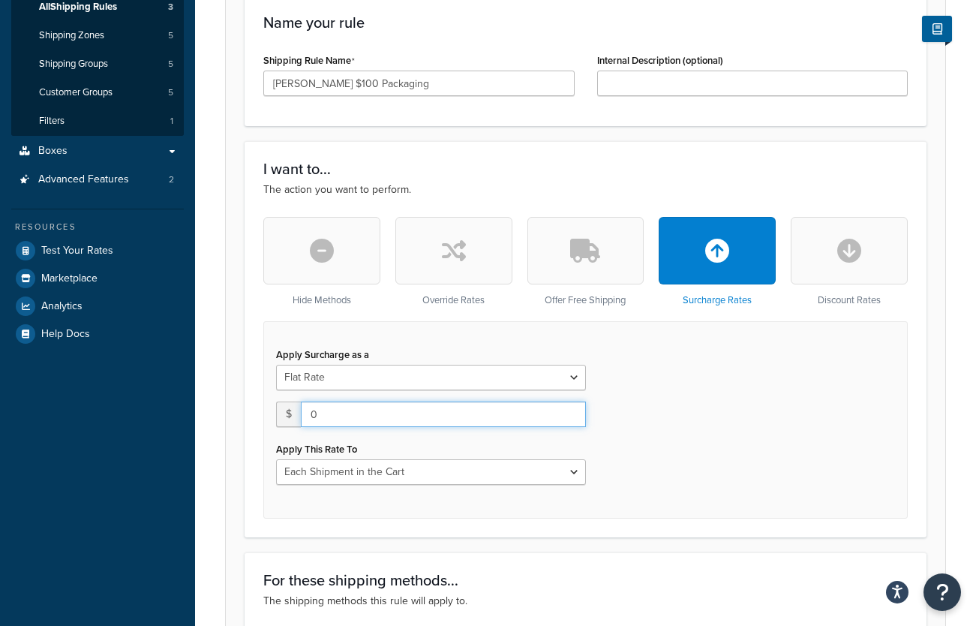
drag, startPoint x: 384, startPoint y: 419, endPoint x: -71, endPoint y: 419, distance: 454.6
click at [0, 419] on html "Accessibility Screen-Reader Guide, Feedback, and Issue Reporting | New window S…" at bounding box center [488, 586] width 976 height 1773
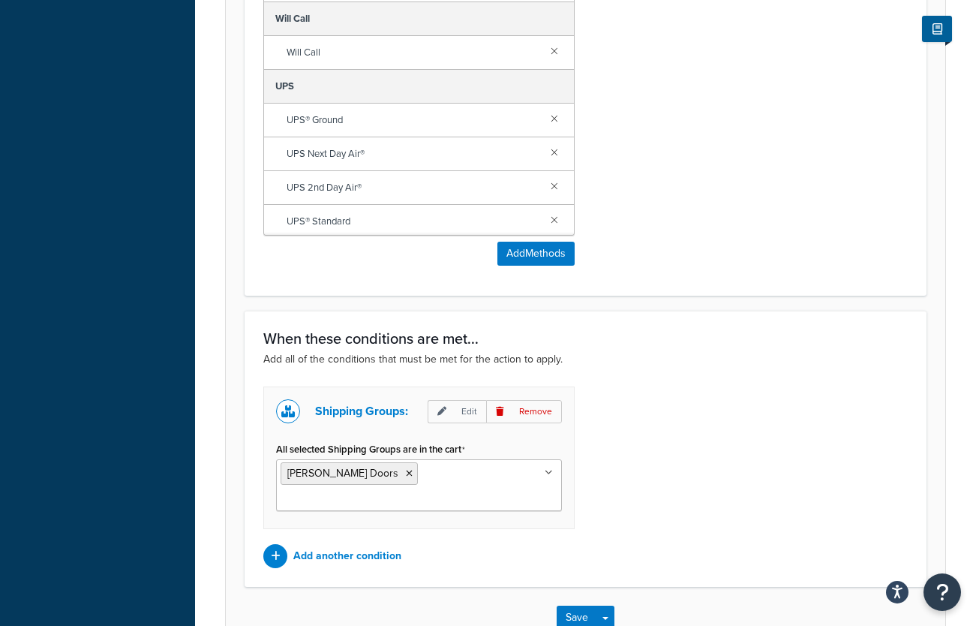
scroll to position [1050, 0]
type input "100"
click at [561, 604] on button "Save" at bounding box center [577, 616] width 41 height 24
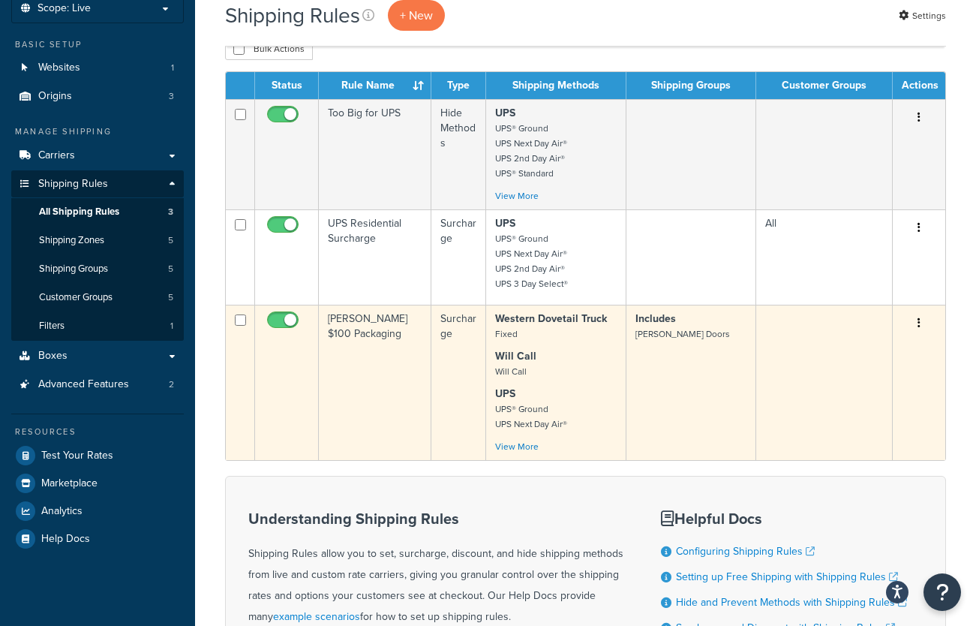
scroll to position [225, 0]
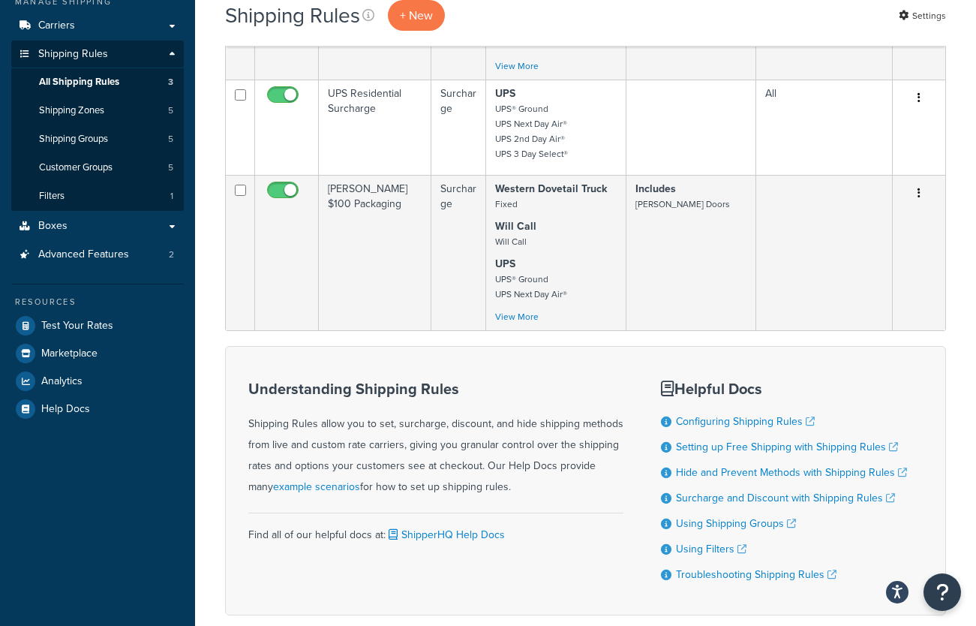
click at [563, 393] on h3 "Understanding Shipping Rules" at bounding box center [435, 388] width 375 height 17
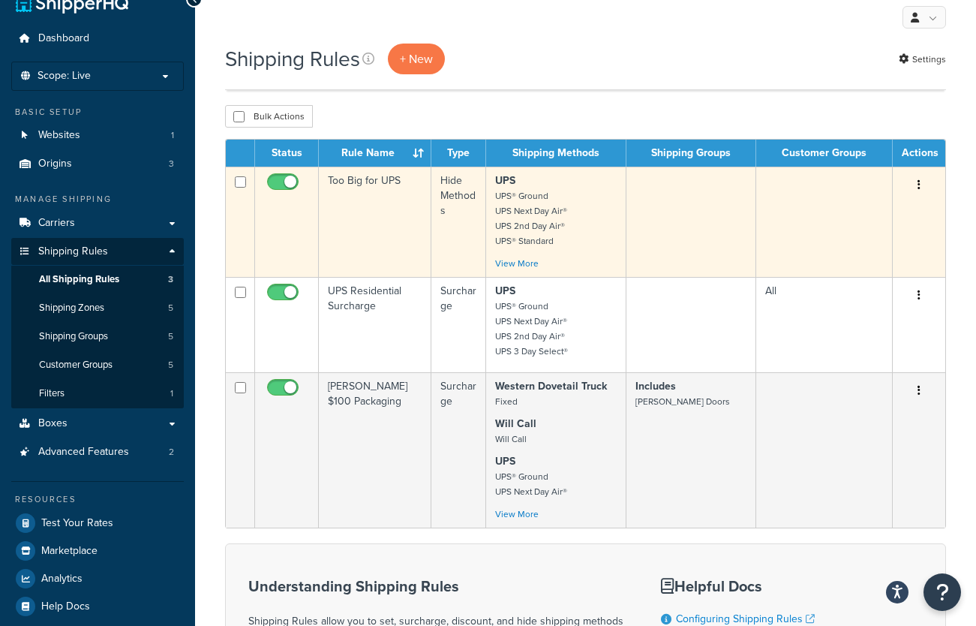
scroll to position [0, 0]
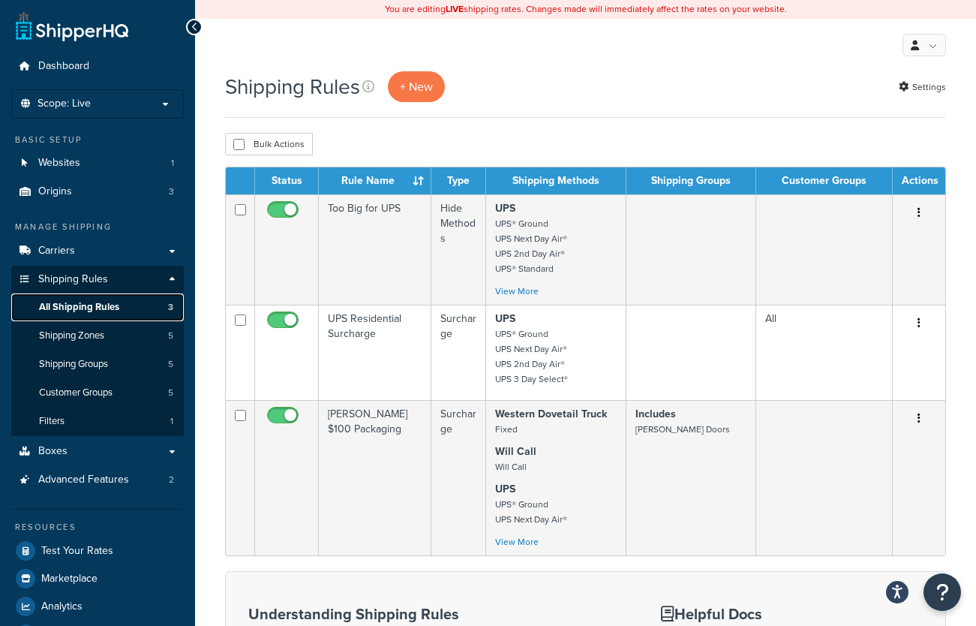
click at [131, 312] on link "All Shipping Rules 3" at bounding box center [97, 307] width 173 height 28
